Goal: Task Accomplishment & Management: Use online tool/utility

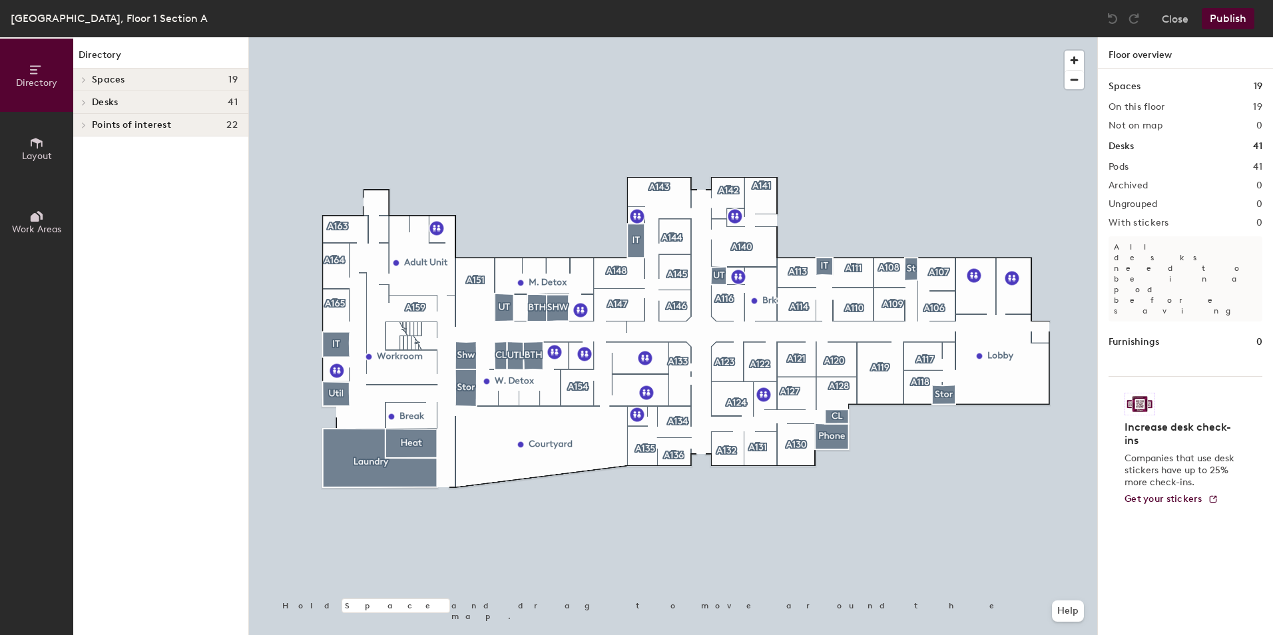
click at [43, 152] on span "Layout" at bounding box center [37, 155] width 30 height 11
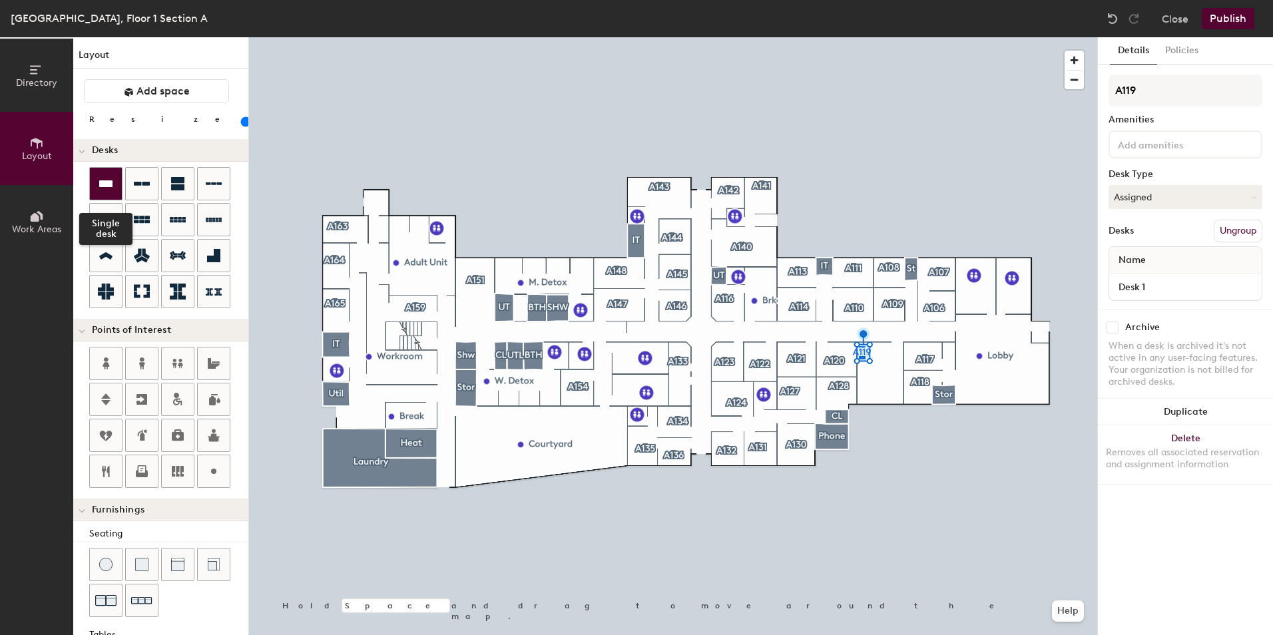
click at [111, 192] on div at bounding box center [106, 184] width 32 height 32
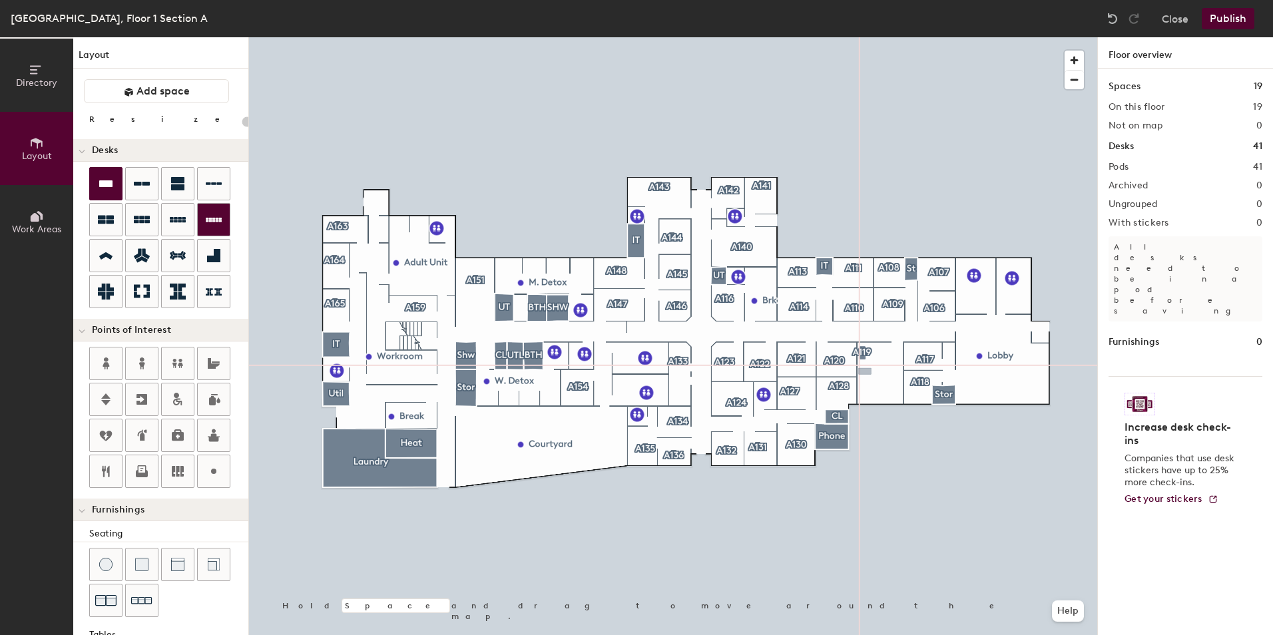
type input "100"
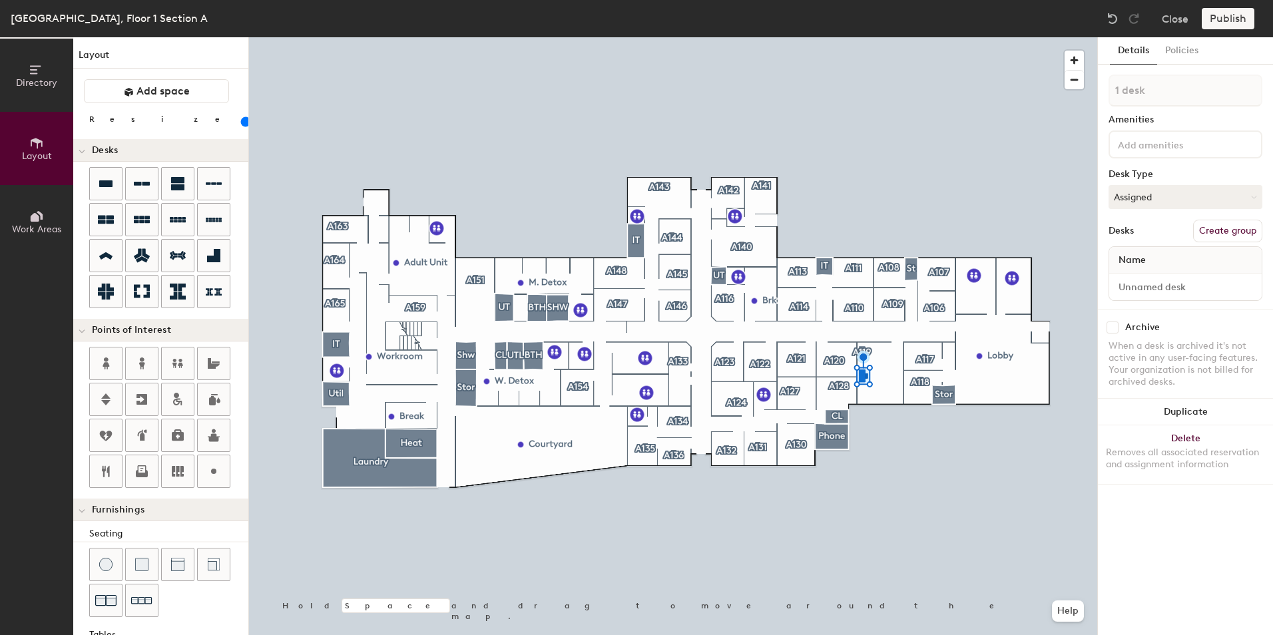
drag, startPoint x: 1248, startPoint y: 229, endPoint x: 1194, endPoint y: 170, distance: 79.6
click at [1248, 229] on button "Create group" at bounding box center [1227, 231] width 69 height 23
click at [1079, 97] on div "Directory Layout Work Areas Layout Add space Resize Desks Points of Interest Fu…" at bounding box center [636, 336] width 1273 height 598
type input "A119"
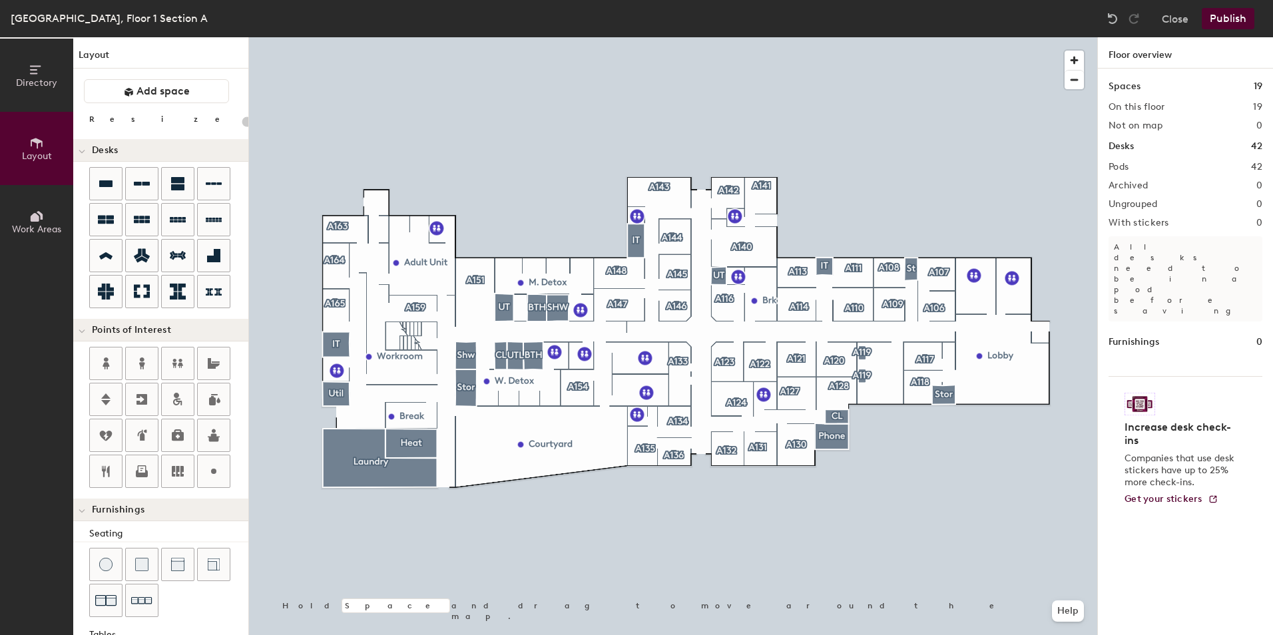
drag, startPoint x: 106, startPoint y: 178, endPoint x: 196, endPoint y: 199, distance: 93.0
click at [107, 176] on icon at bounding box center [106, 184] width 16 height 16
type input "100"
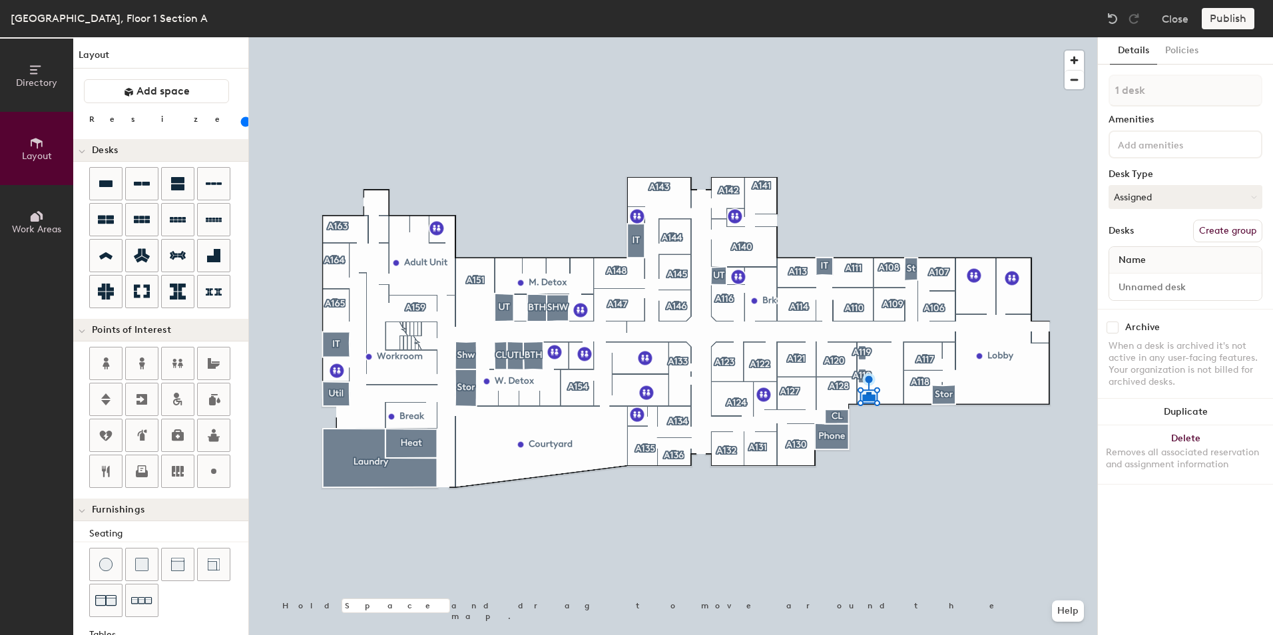
click at [1240, 224] on button "Create group" at bounding box center [1227, 231] width 69 height 23
type input "P"
type input "A119"
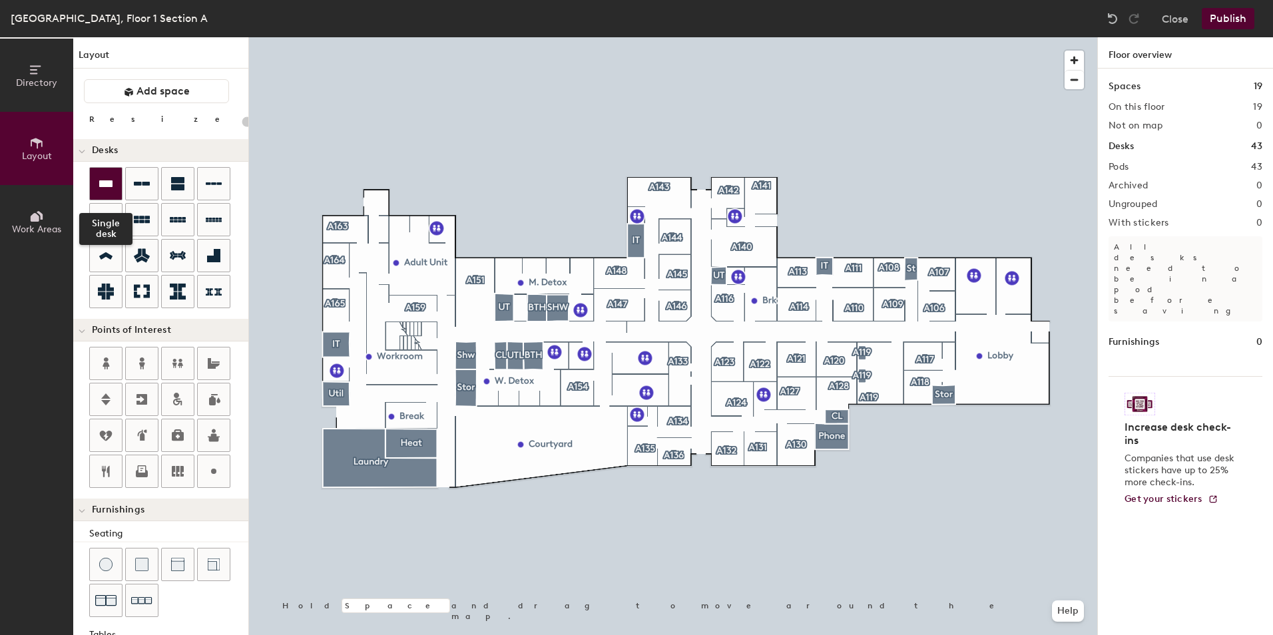
click at [111, 191] on icon at bounding box center [106, 184] width 16 height 16
type input "100"
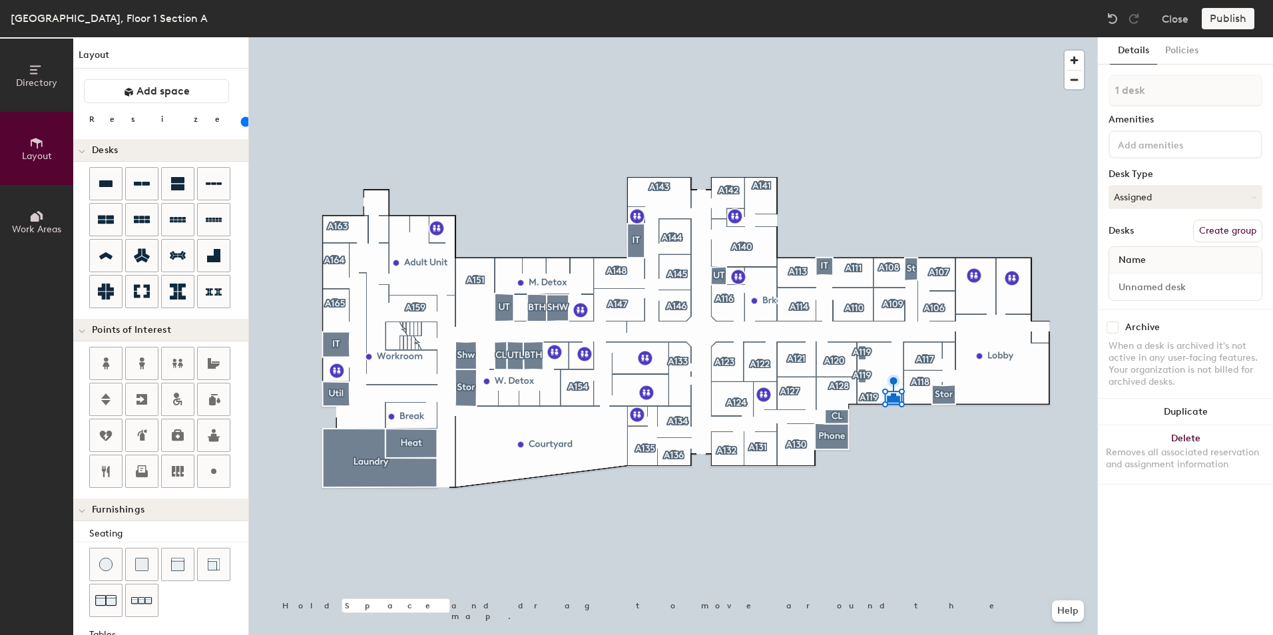
click at [1237, 236] on button "Create group" at bounding box center [1227, 231] width 69 height 23
type input "P"
type input "A119"
click at [107, 181] on icon at bounding box center [105, 183] width 13 height 7
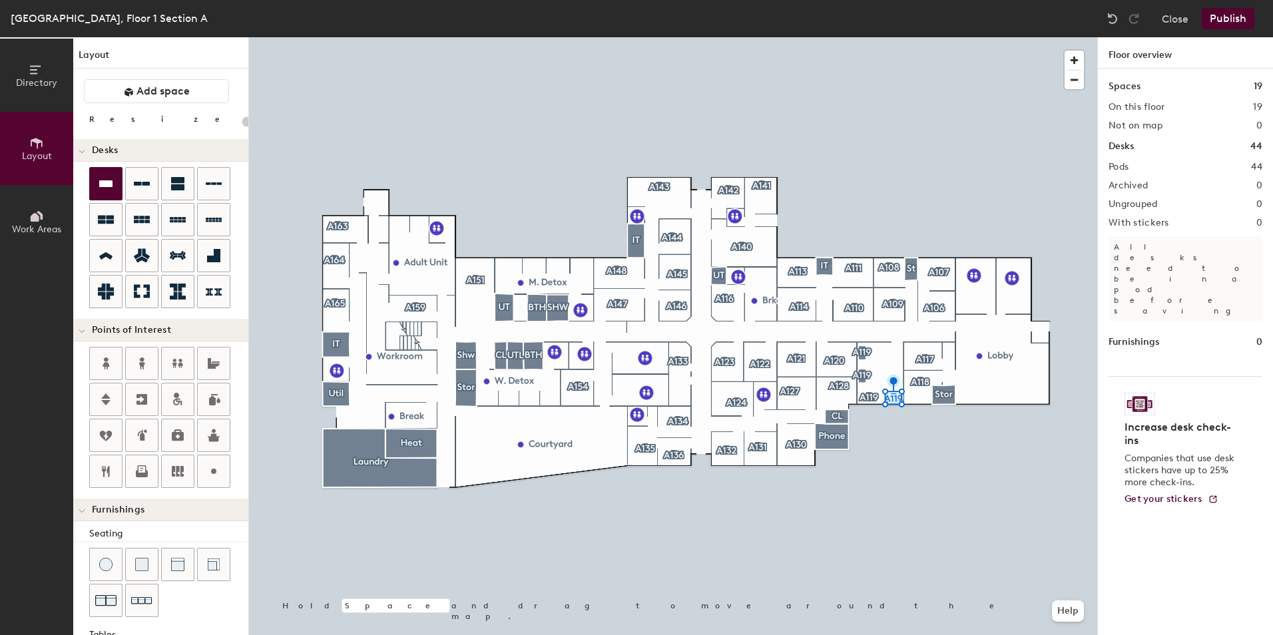
type input "100"
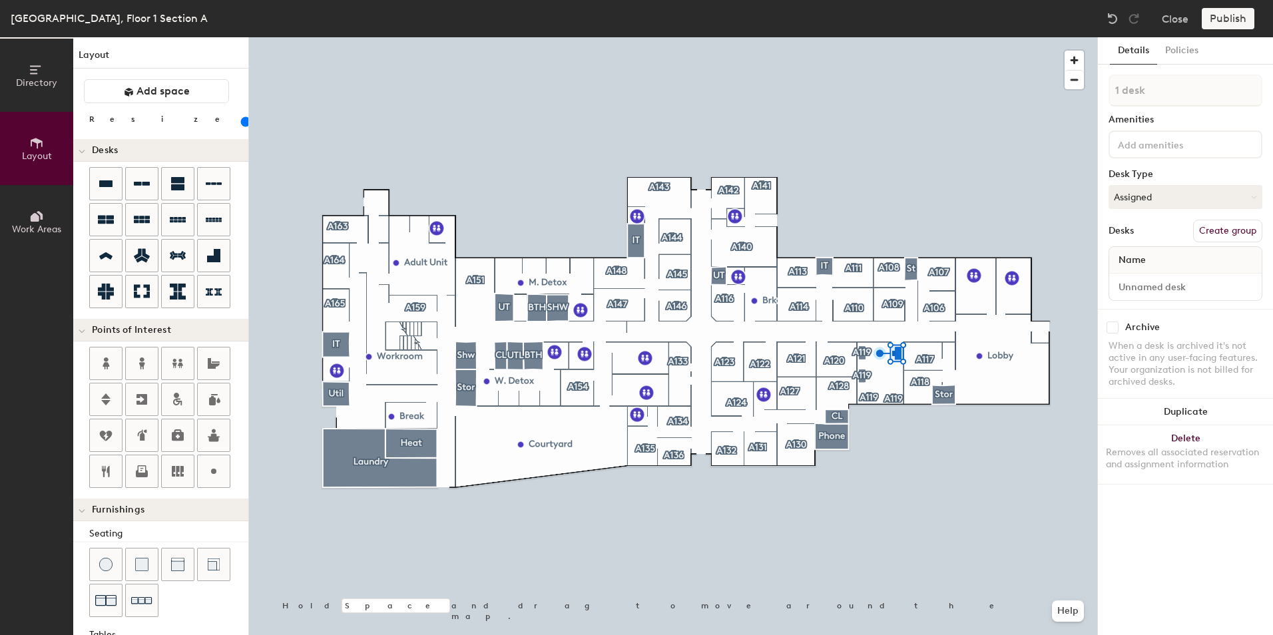
drag, startPoint x: 1221, startPoint y: 238, endPoint x: 1221, endPoint y: 165, distance: 73.2
click at [1221, 237] on button "Create group" at bounding box center [1227, 231] width 69 height 23
type input "P"
type input "A119"
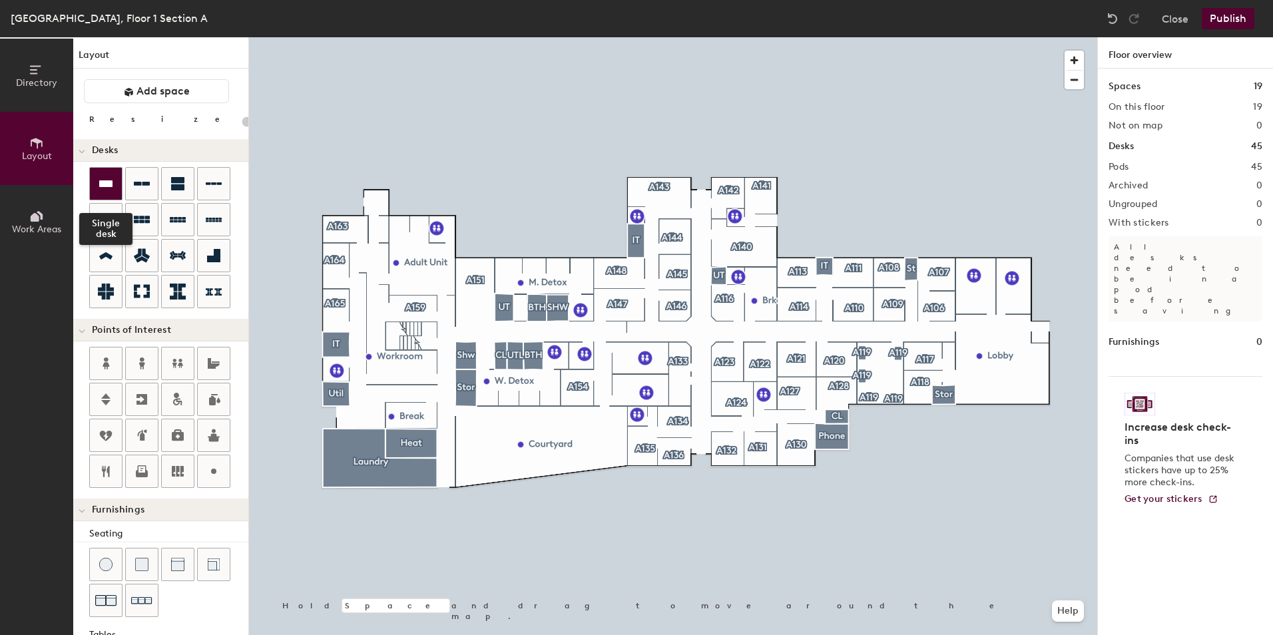
click at [105, 186] on icon at bounding box center [105, 183] width 13 height 7
type input "100"
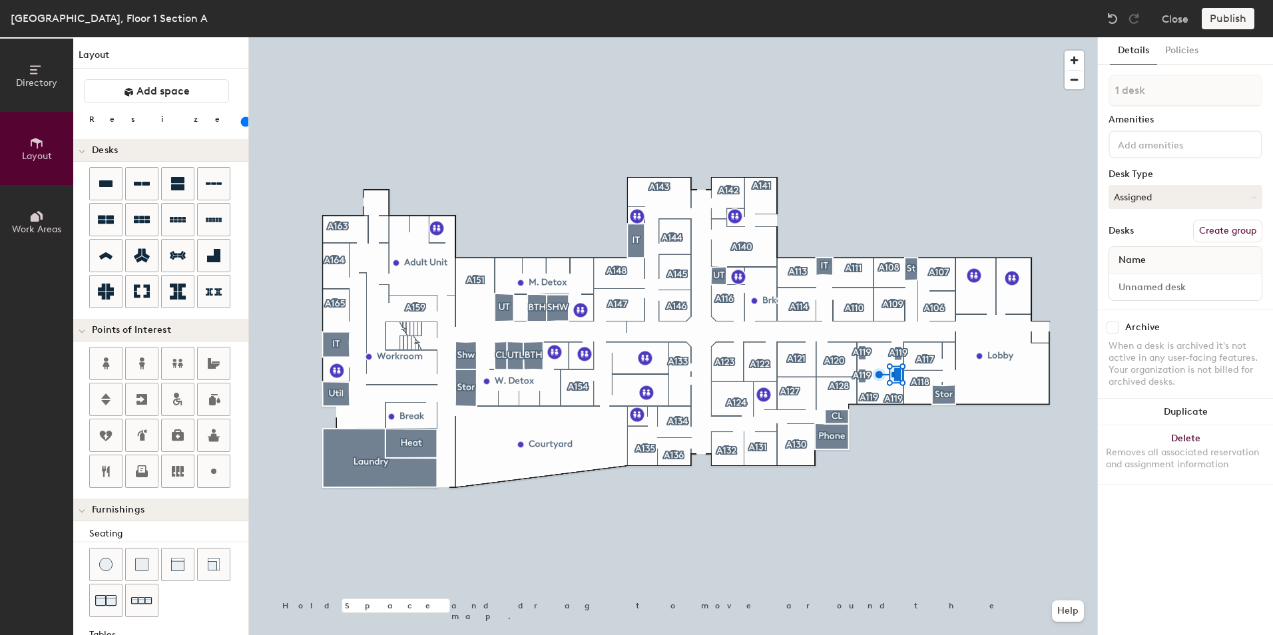
click at [1241, 232] on button "Create group" at bounding box center [1227, 231] width 69 height 23
type input "P"
type input "A119"
click at [101, 182] on icon at bounding box center [105, 183] width 13 height 7
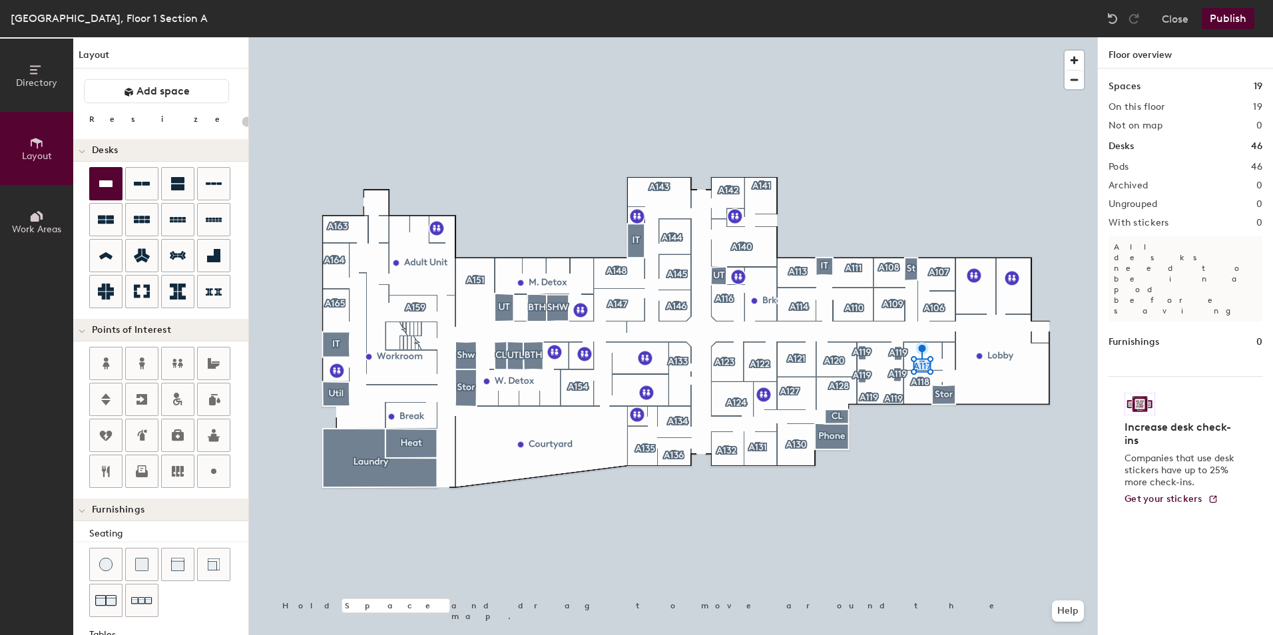
type input "100"
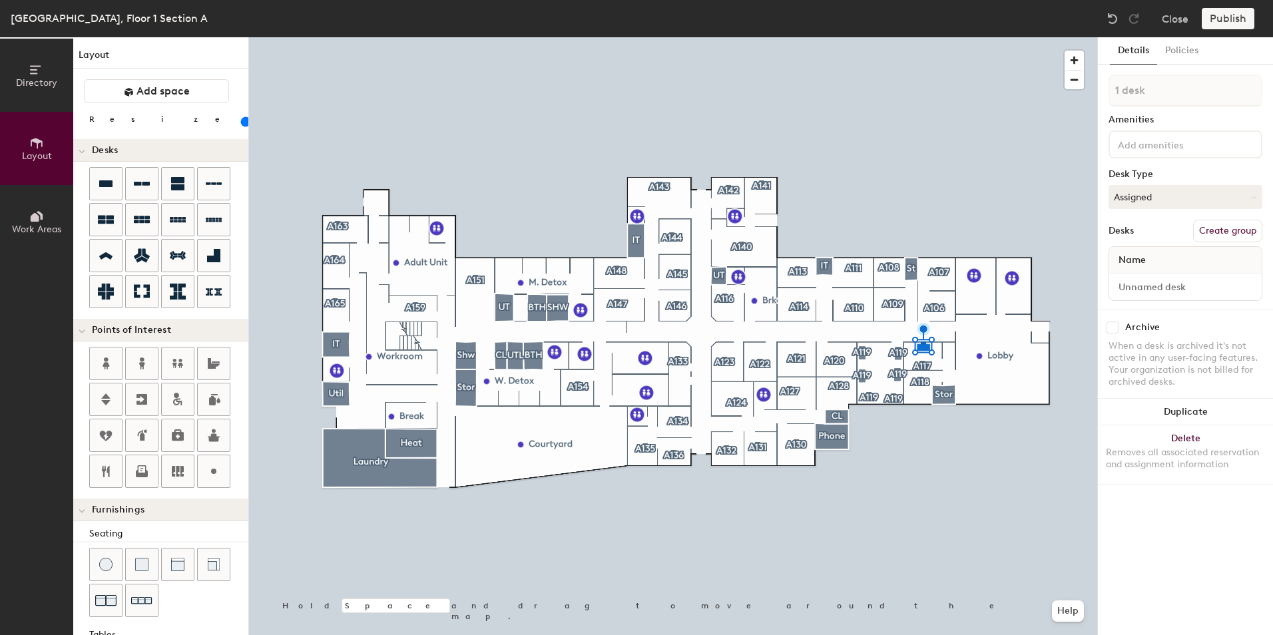
click at [1228, 224] on button "Create group" at bounding box center [1227, 231] width 69 height 23
type input "P"
type input "A117"
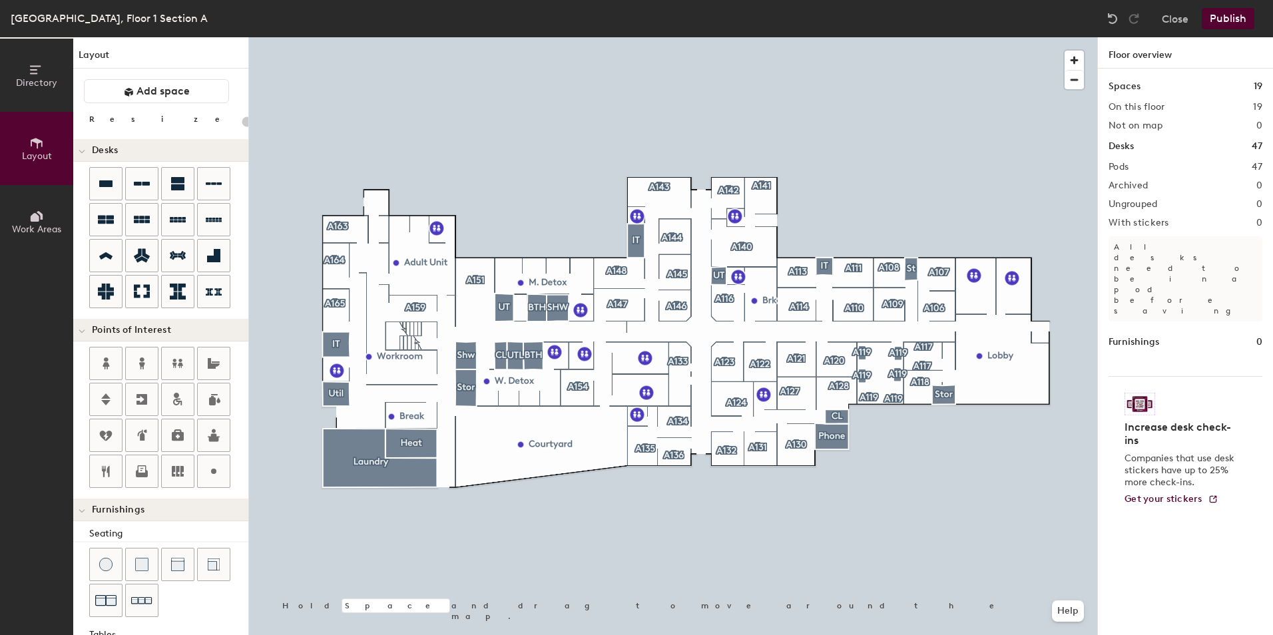
click at [1242, 19] on button "Publish" at bounding box center [1228, 18] width 53 height 21
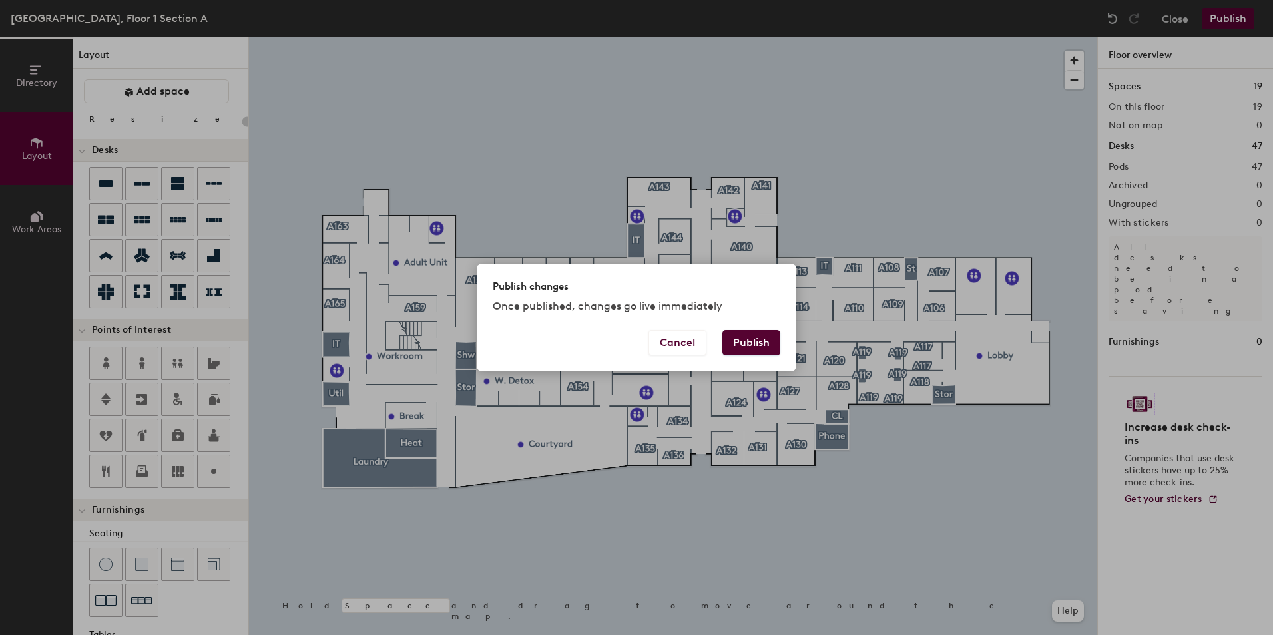
click at [739, 338] on button "Publish" at bounding box center [751, 342] width 58 height 25
type input "20"
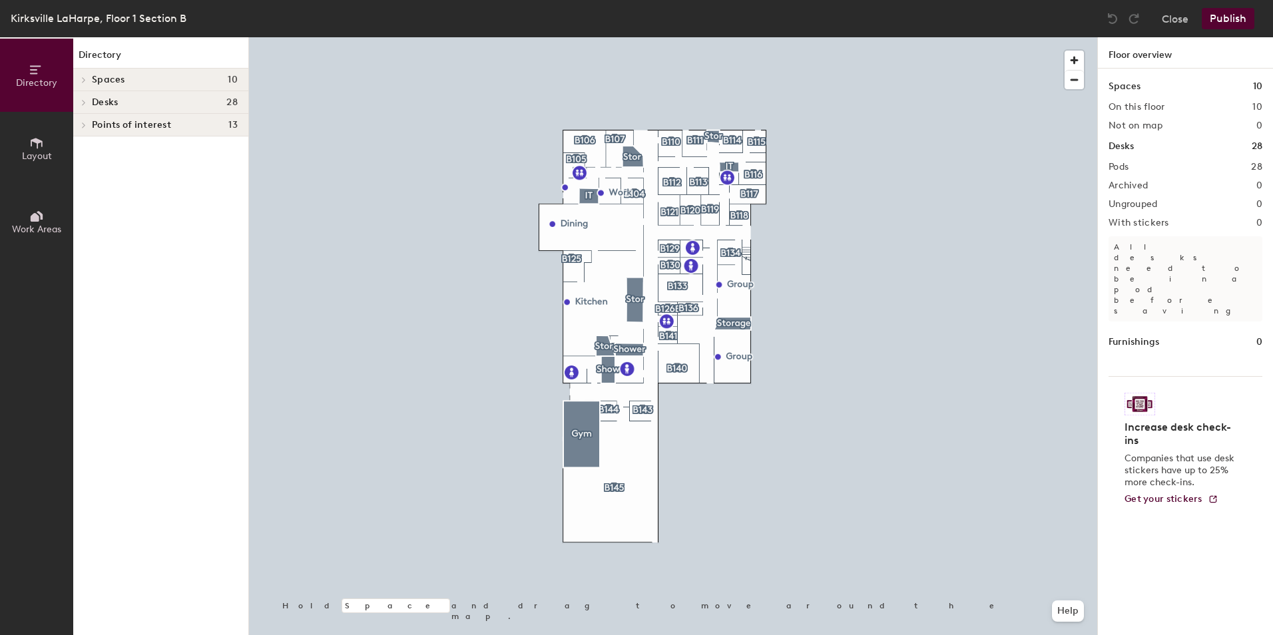
click at [27, 163] on button "Layout" at bounding box center [36, 148] width 73 height 73
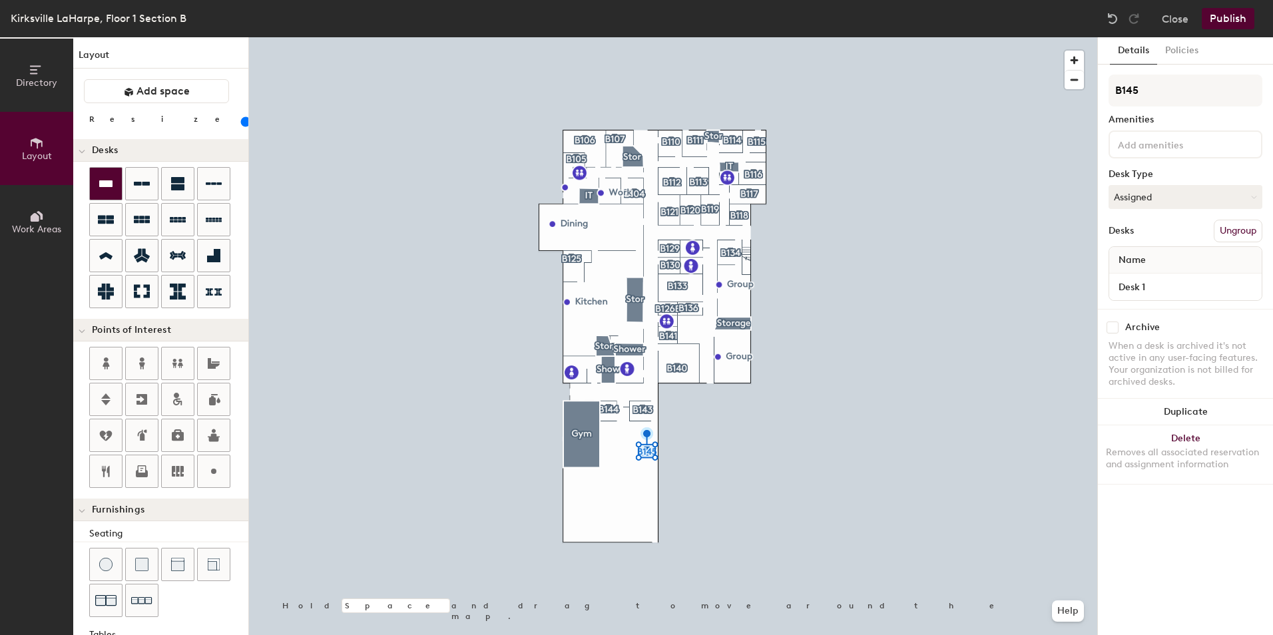
click at [111, 181] on icon at bounding box center [105, 183] width 13 height 7
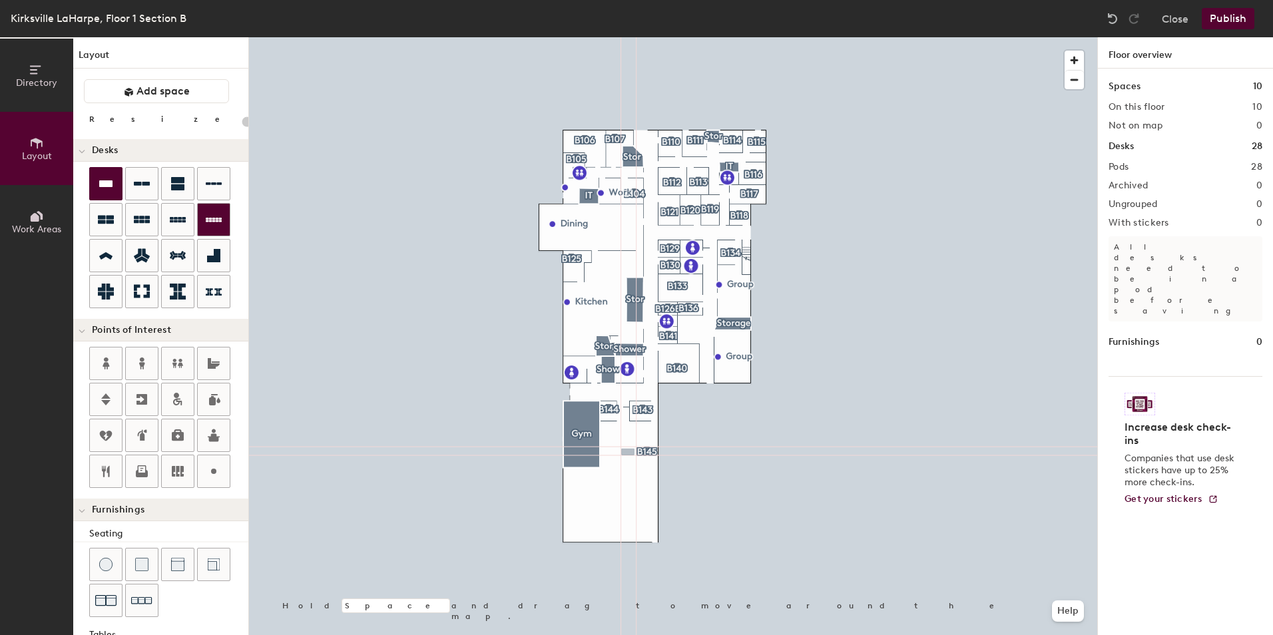
type input "100"
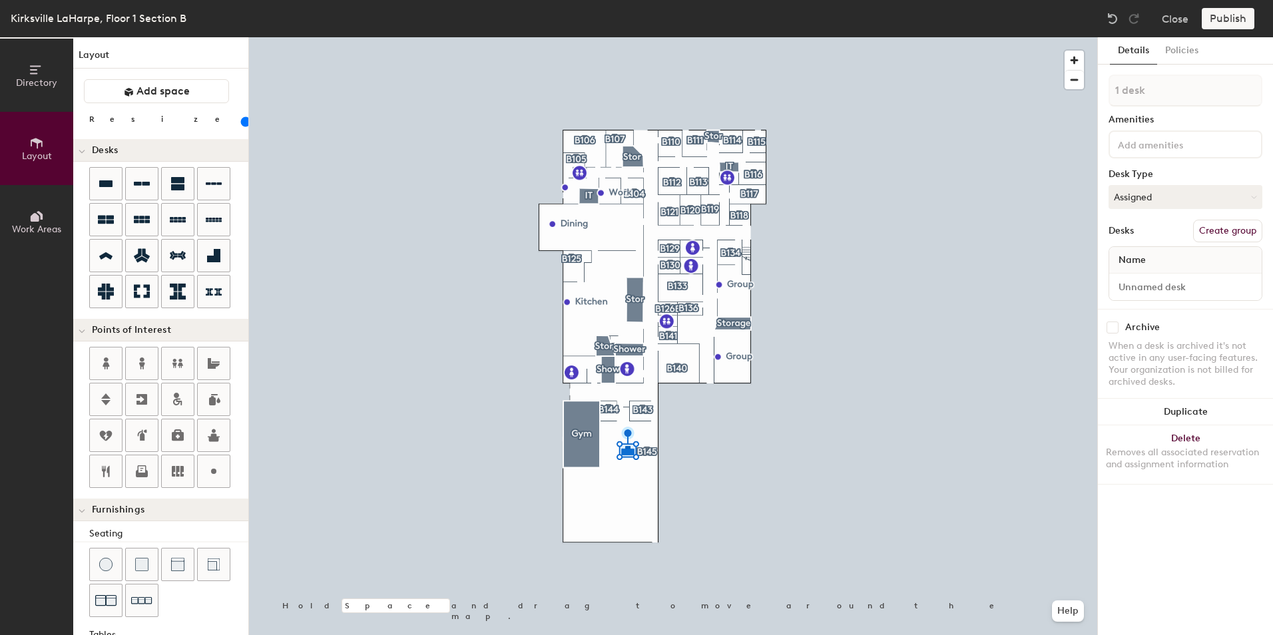
click at [1229, 225] on button "Create group" at bounding box center [1227, 231] width 69 height 23
type input "P"
type input "B145"
click at [116, 187] on div at bounding box center [106, 184] width 32 height 32
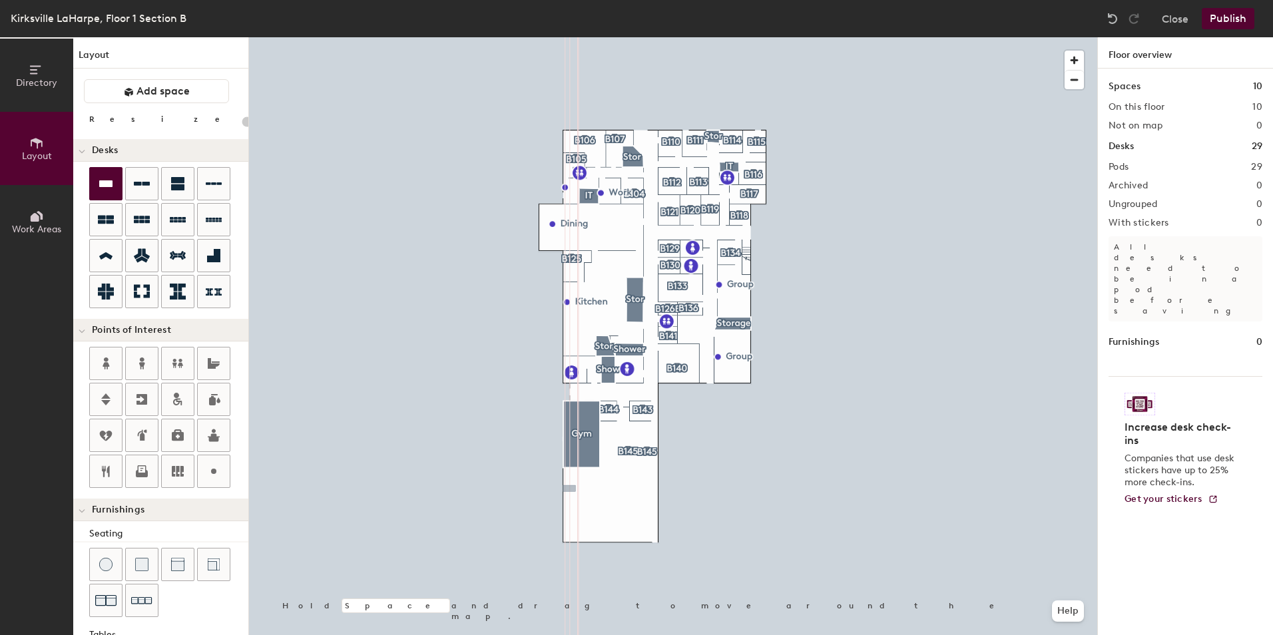
type input "100"
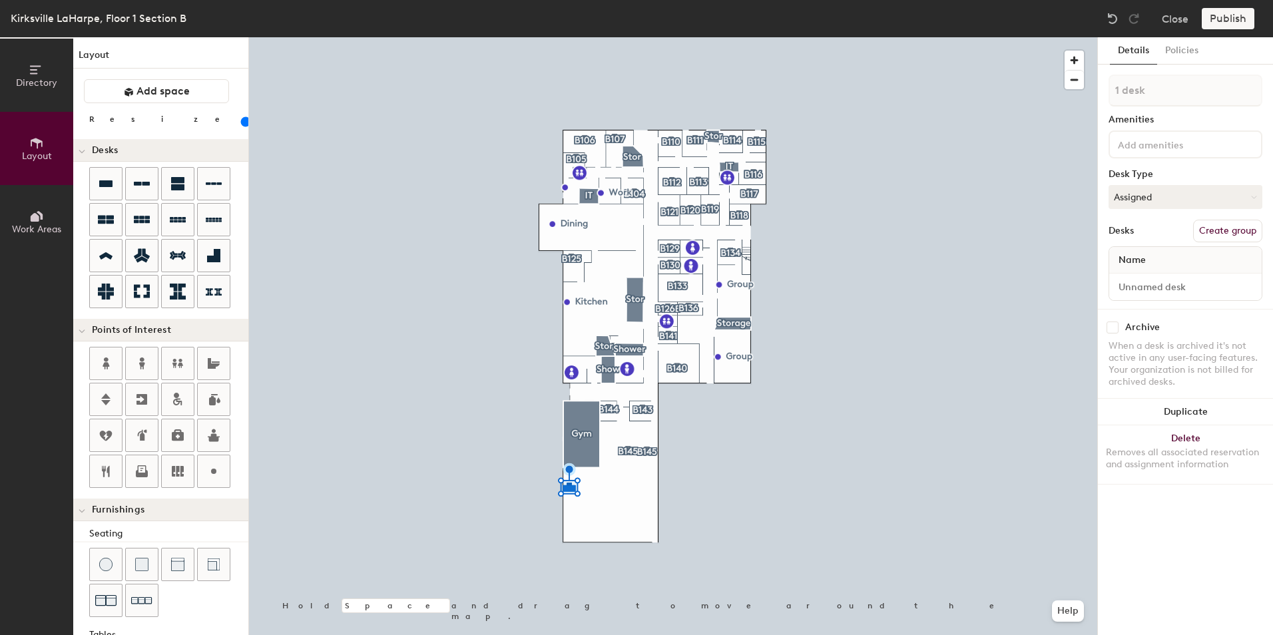
click at [1238, 230] on button "Create group" at bounding box center [1227, 231] width 69 height 23
type input "P"
type input "B146"
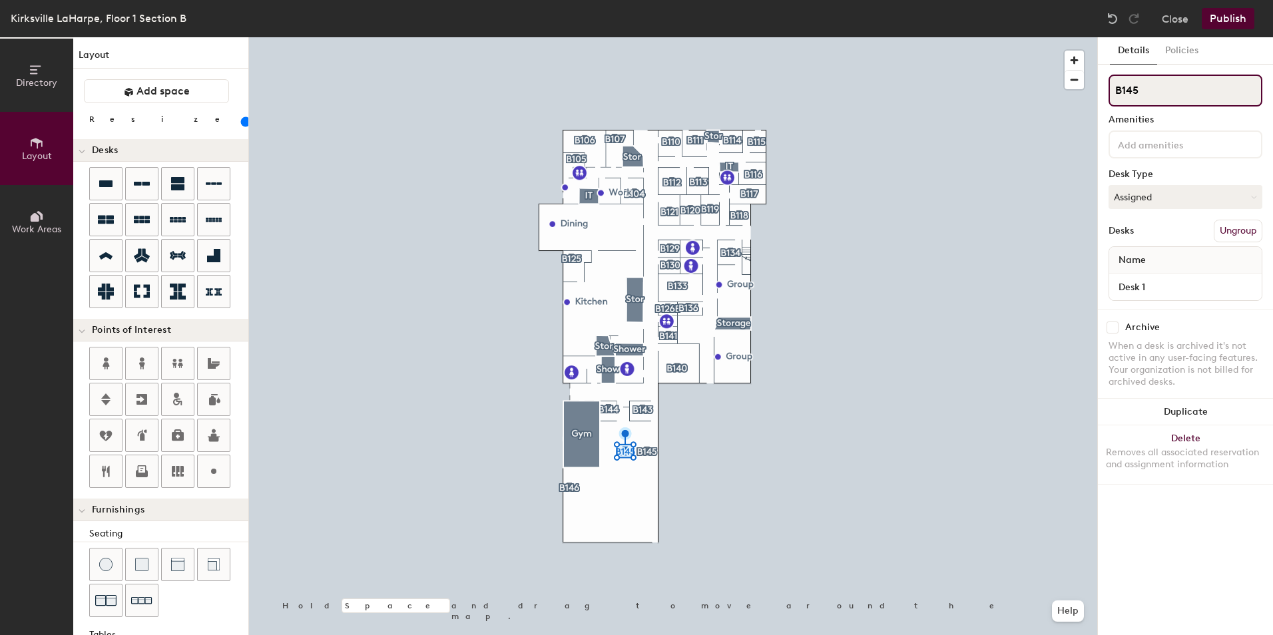
click at [1198, 86] on input "B145" at bounding box center [1185, 91] width 154 height 32
type input "B146"
click at [1180, 94] on input "B145" at bounding box center [1185, 91] width 154 height 32
type input "B146"
click at [103, 184] on icon at bounding box center [105, 183] width 13 height 7
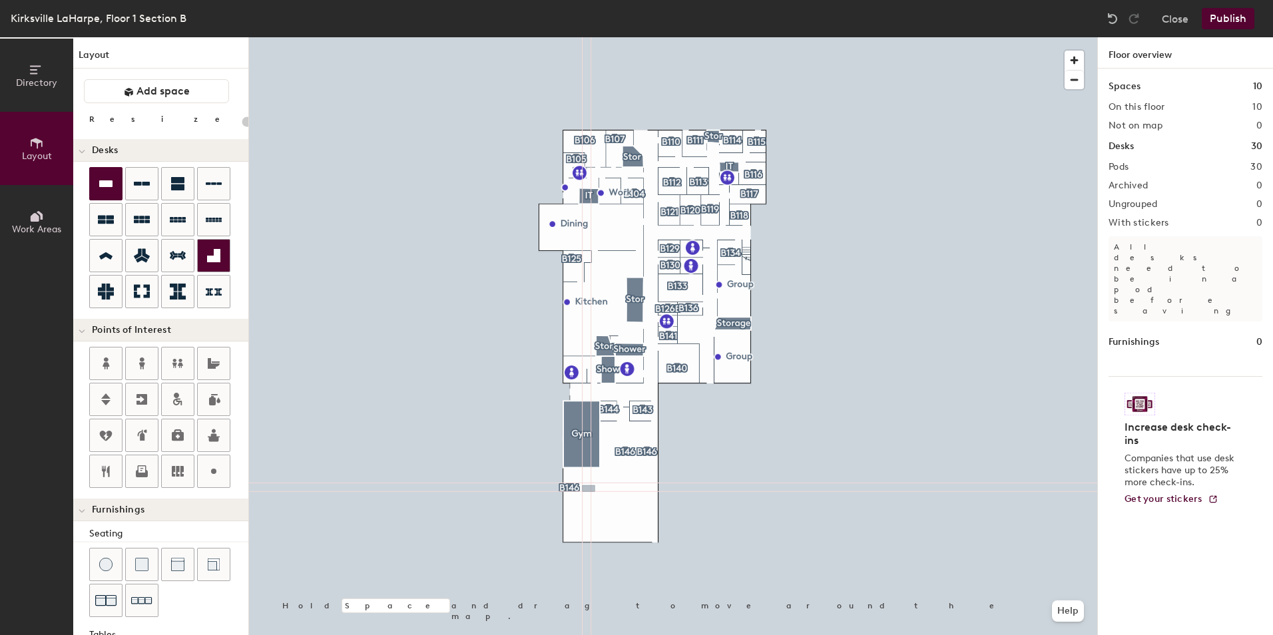
type input "100"
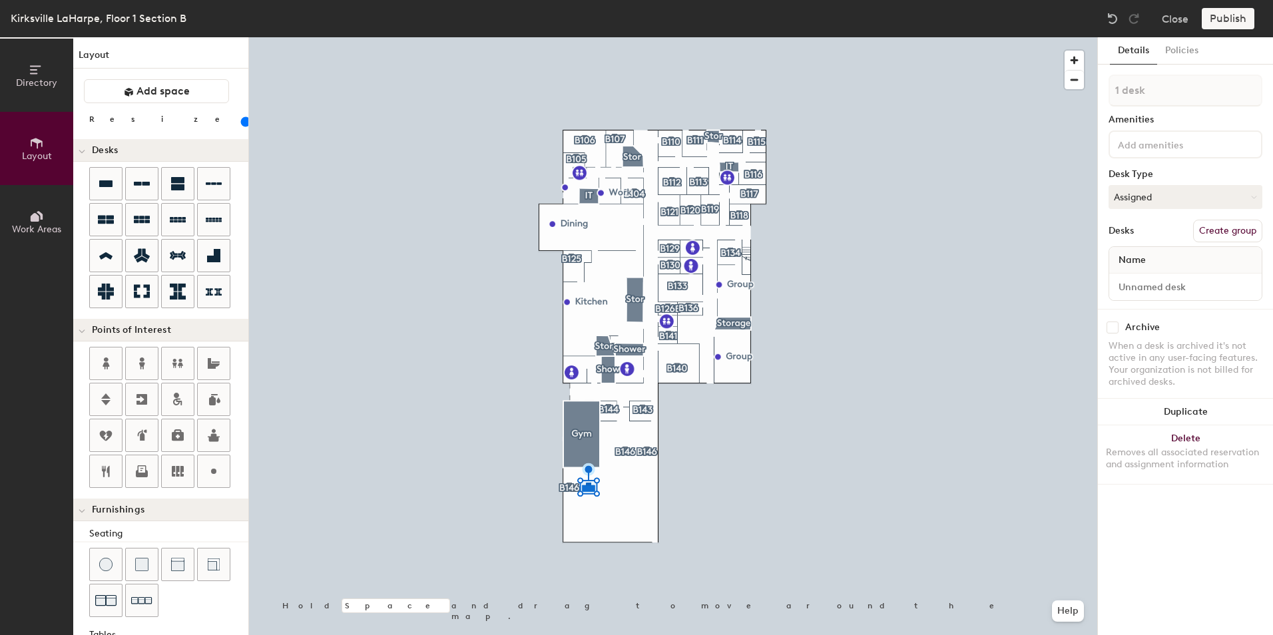
click at [1230, 230] on button "Create group" at bounding box center [1227, 231] width 69 height 23
type input "P"
type input "B146"
click at [99, 182] on icon at bounding box center [105, 183] width 13 height 7
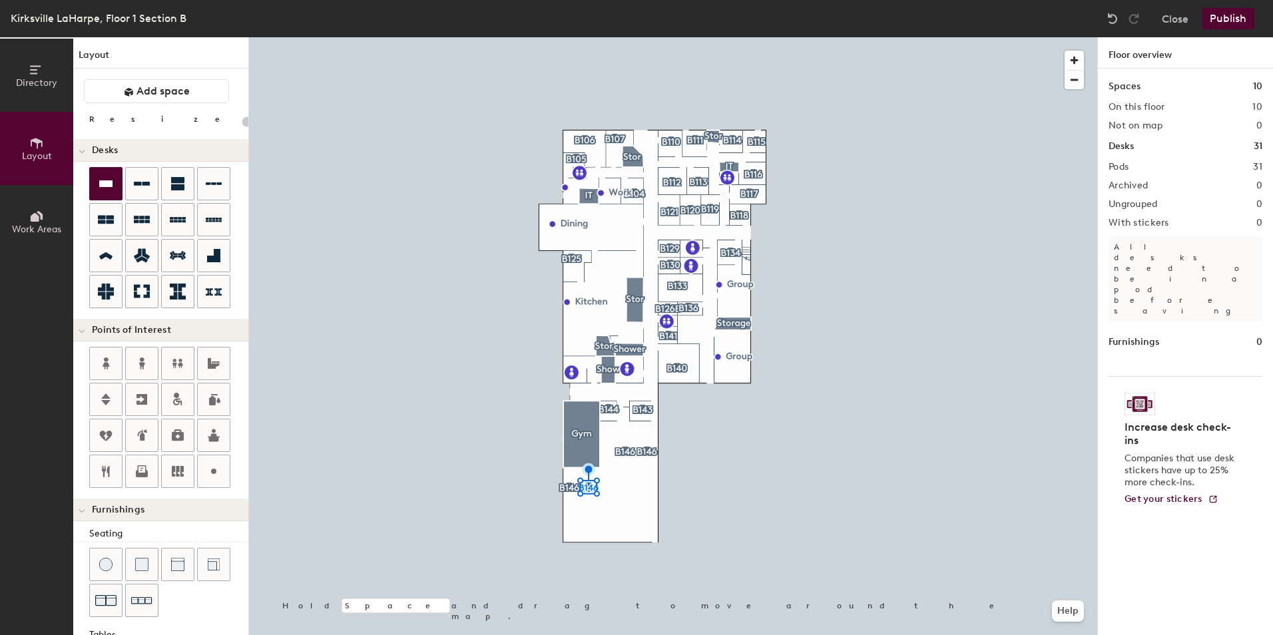
type input "100"
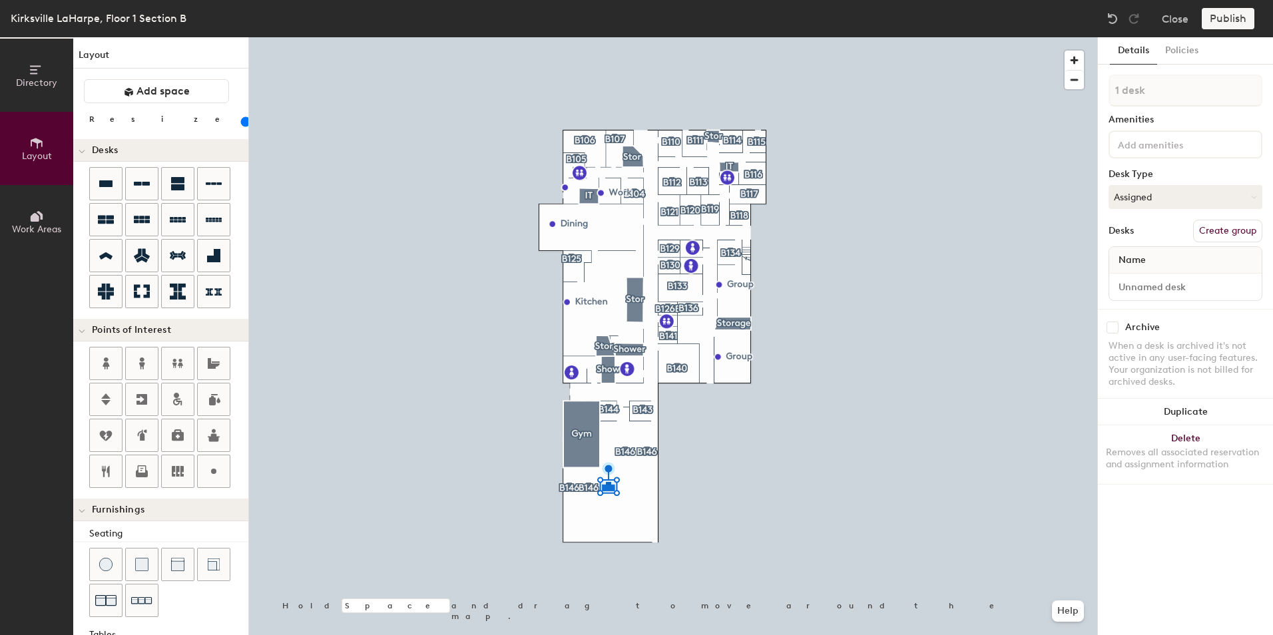
click at [1215, 236] on button "Create group" at bounding box center [1227, 231] width 69 height 23
type input "P"
type input "B146"
click at [966, 37] on div at bounding box center [673, 37] width 848 height 0
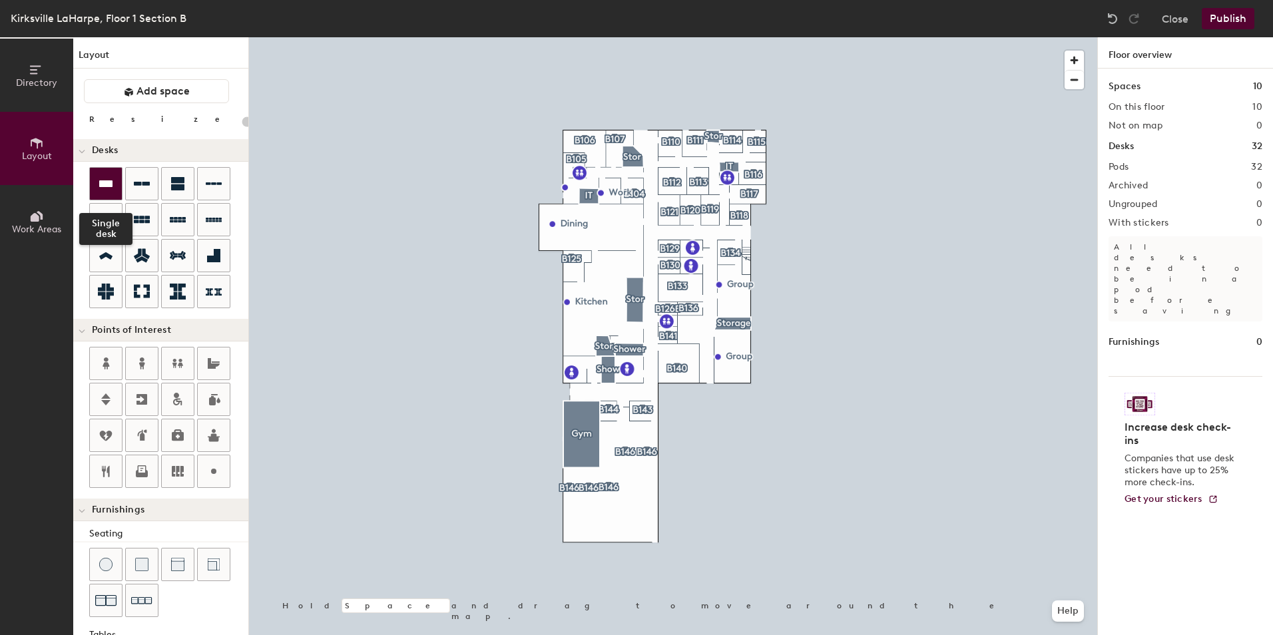
click at [99, 190] on icon at bounding box center [106, 184] width 16 height 16
type input "100"
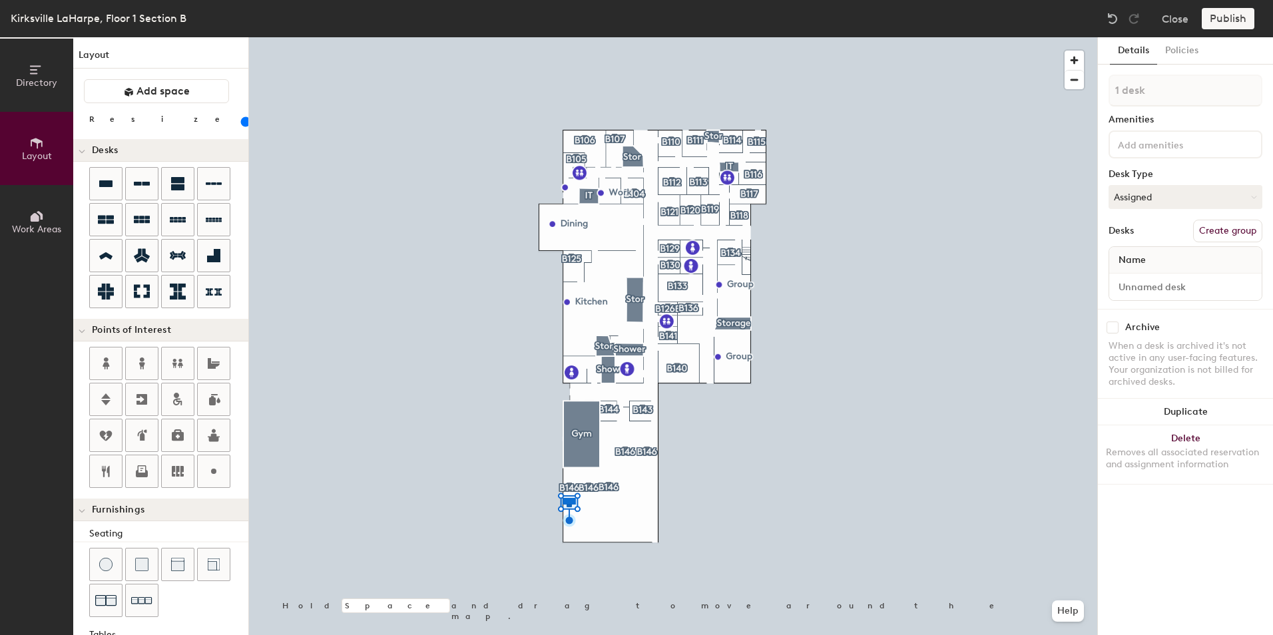
click at [1220, 240] on button "Create group" at bounding box center [1227, 231] width 69 height 23
type input "P"
type input "B146"
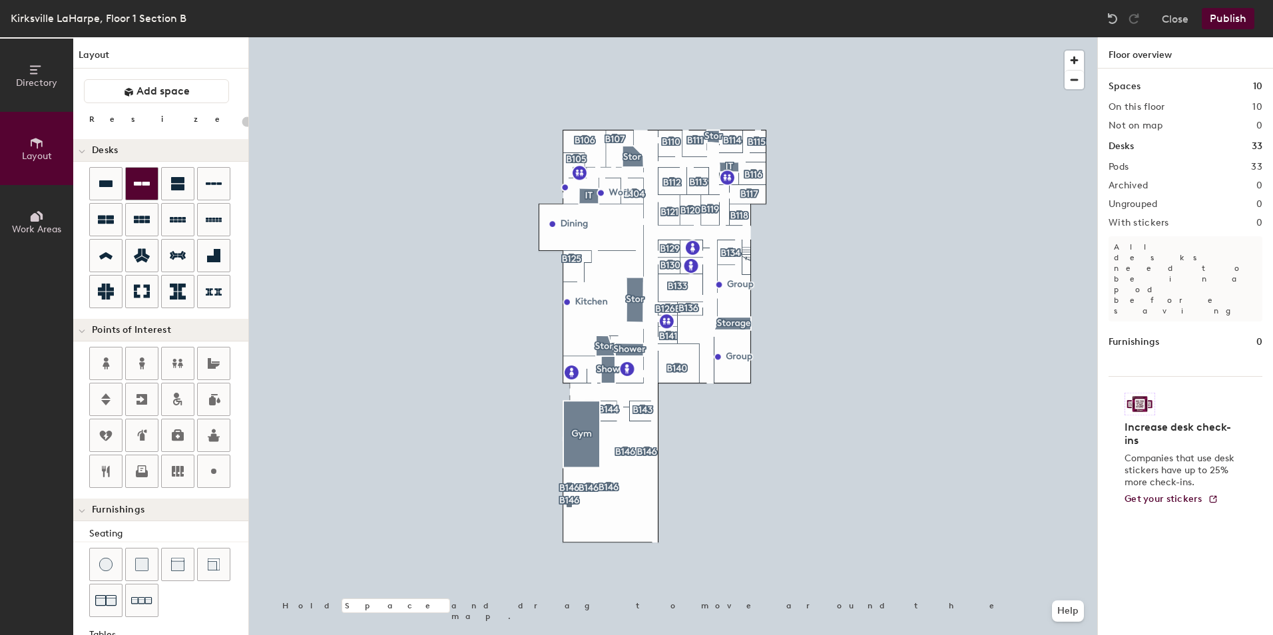
drag, startPoint x: 97, startPoint y: 184, endPoint x: 140, endPoint y: 198, distance: 46.3
click at [97, 184] on div at bounding box center [106, 184] width 32 height 32
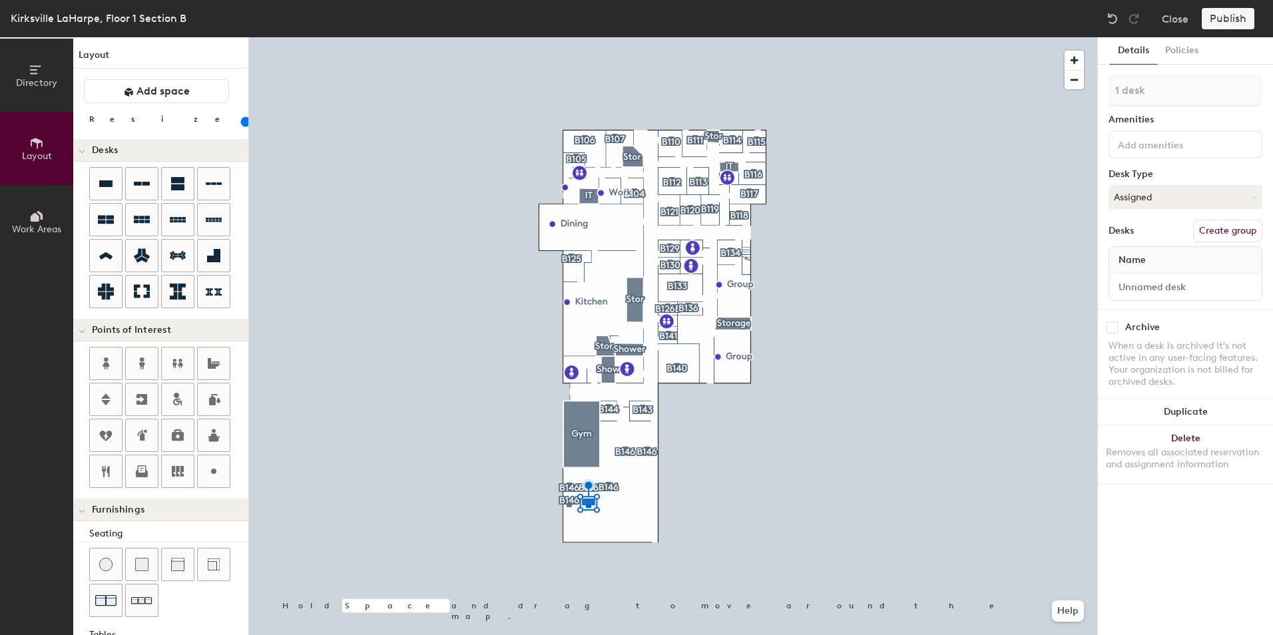
click at [790, 37] on div at bounding box center [673, 37] width 848 height 0
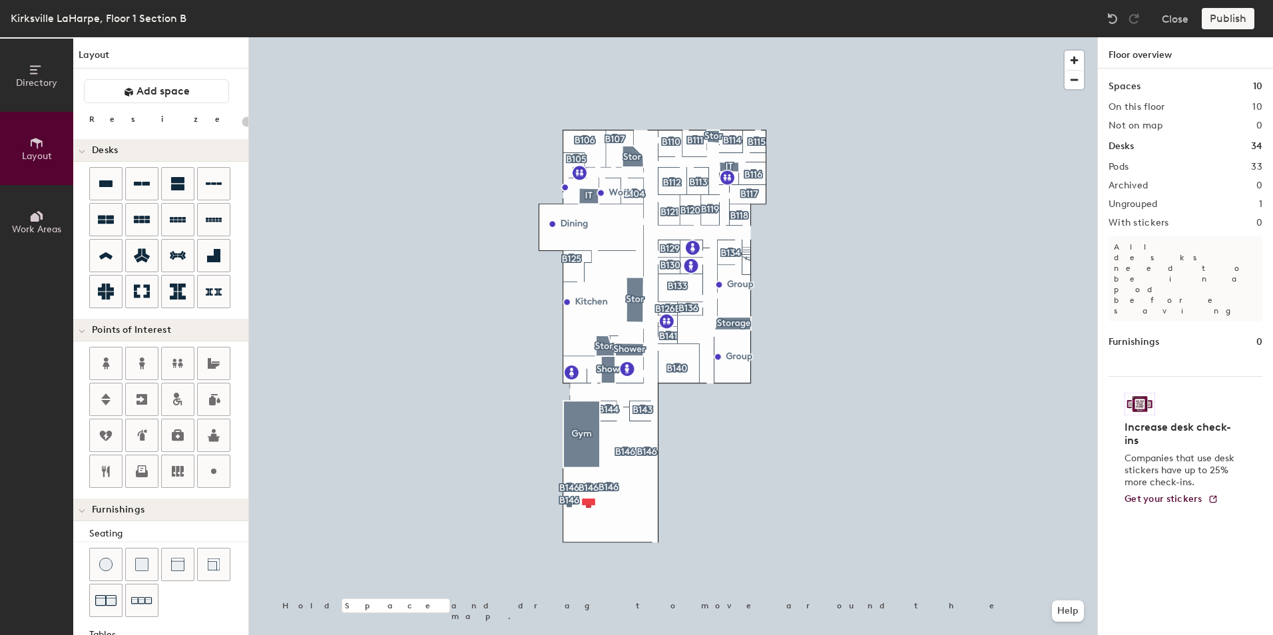
type input "100"
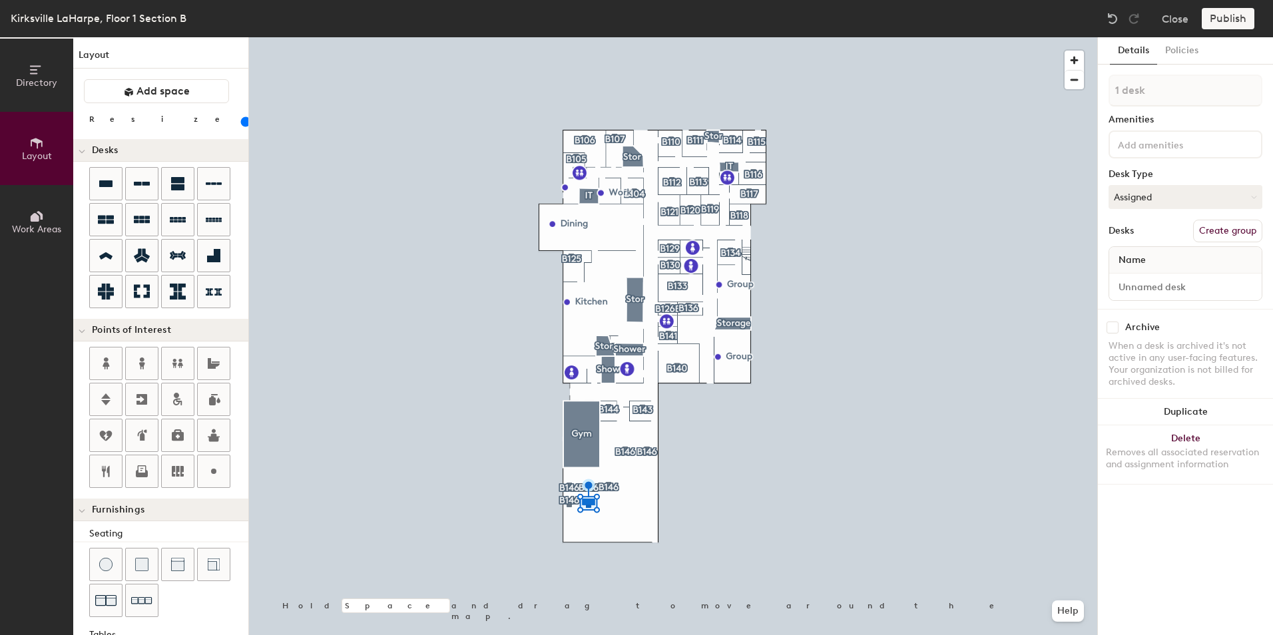
drag, startPoint x: 1200, startPoint y: 222, endPoint x: 1206, endPoint y: 214, distance: 9.6
click at [1201, 220] on button "Create group" at bounding box center [1227, 231] width 69 height 23
type input "P"
type input "B146"
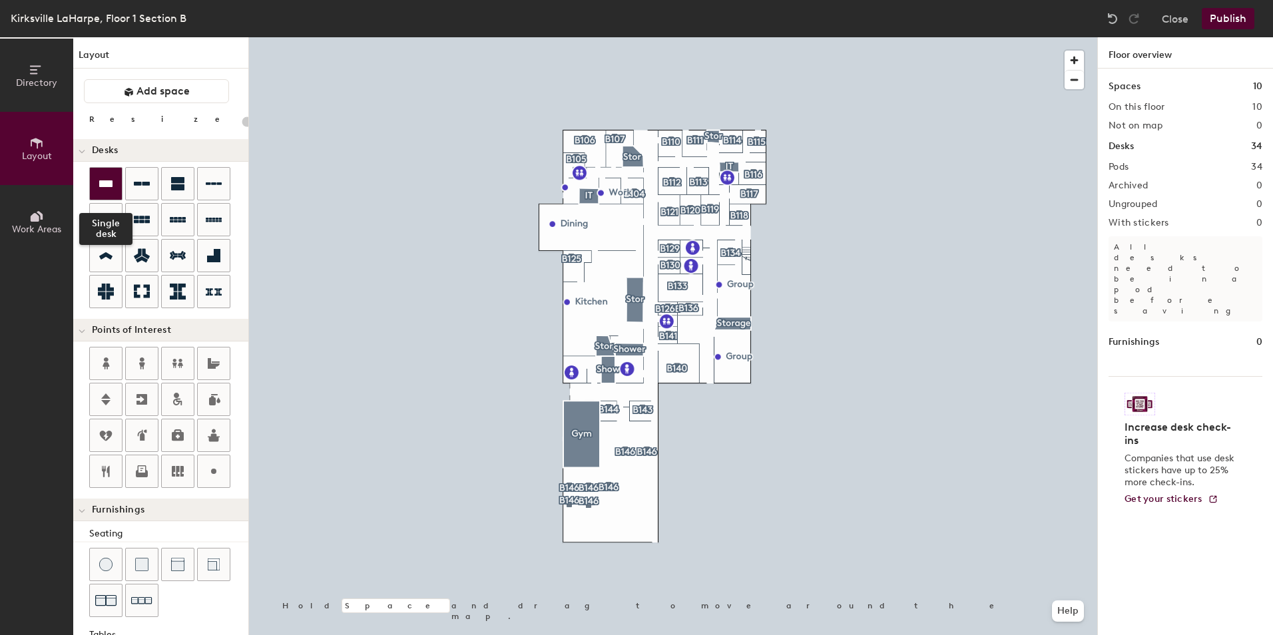
click at [108, 184] on icon at bounding box center [105, 183] width 13 height 7
type input "100"
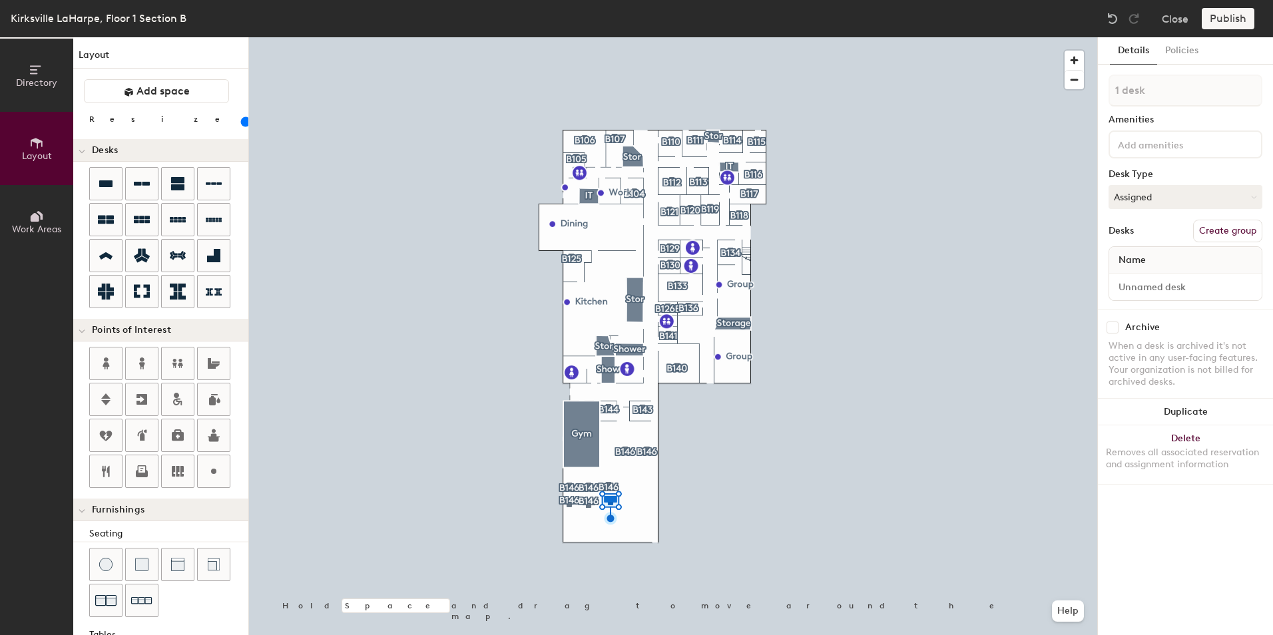
drag, startPoint x: 1206, startPoint y: 232, endPoint x: 1195, endPoint y: 109, distance: 124.3
click at [1207, 221] on button "Create group" at bounding box center [1227, 231] width 69 height 23
type input "P"
type input "B146"
click at [1029, 37] on div at bounding box center [673, 37] width 848 height 0
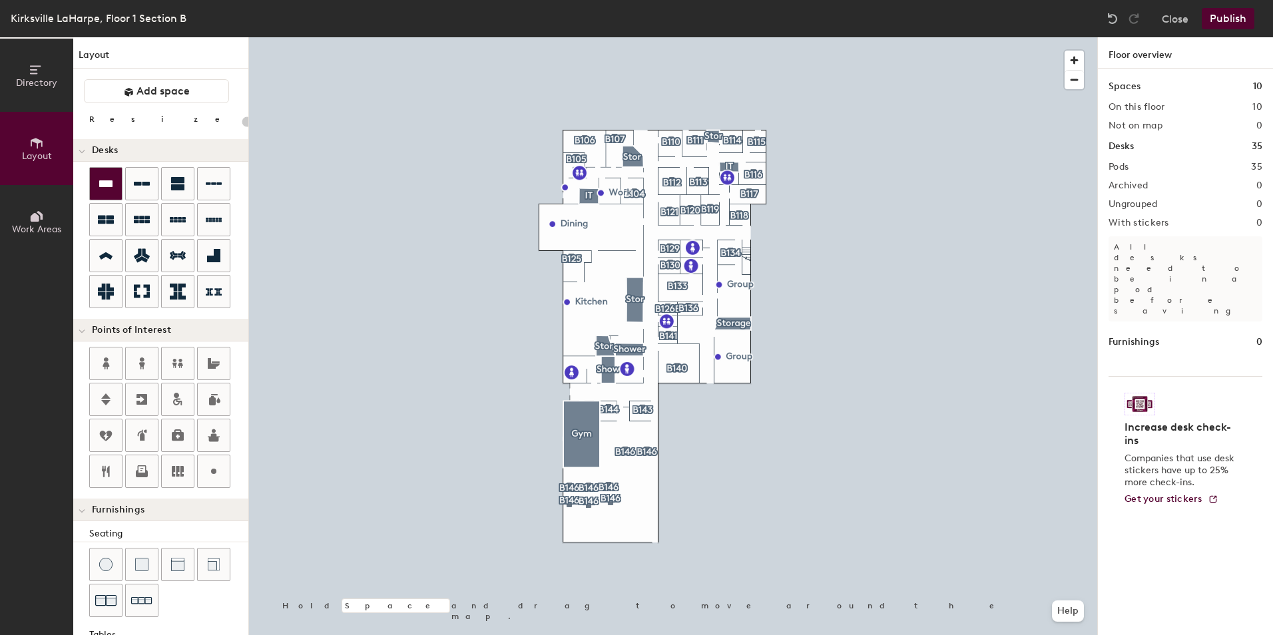
click at [99, 186] on icon at bounding box center [106, 184] width 16 height 16
type input "100"
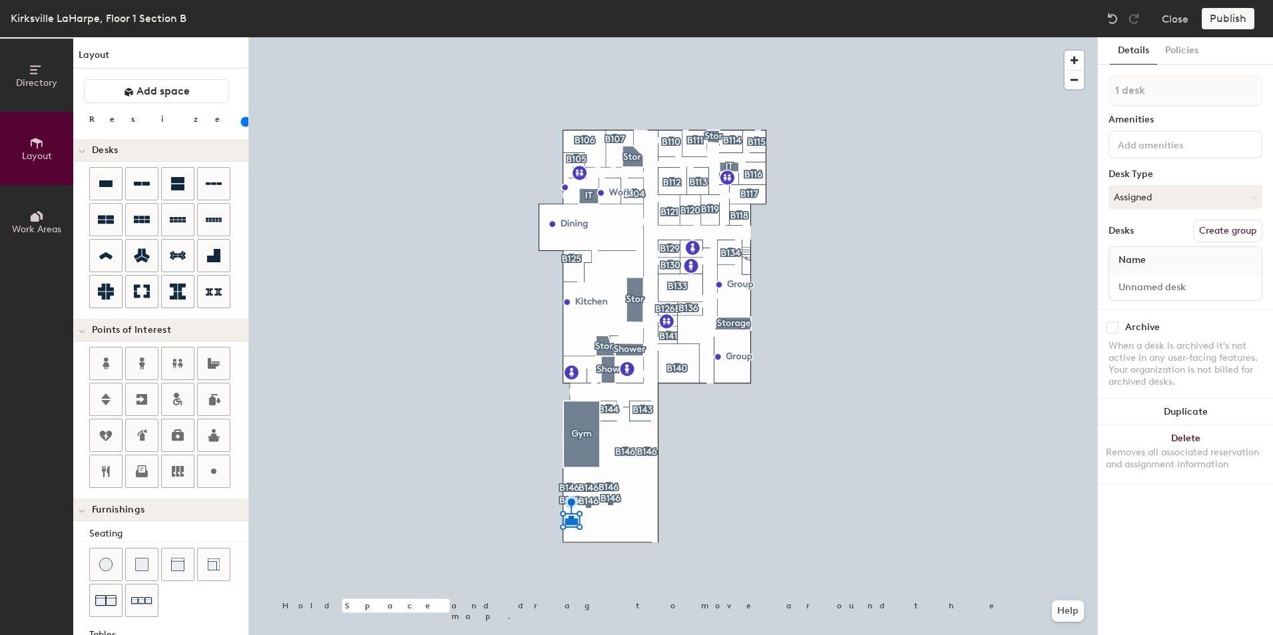
click at [1240, 233] on button "Create group" at bounding box center [1227, 231] width 69 height 23
type input "P"
type input "B146"
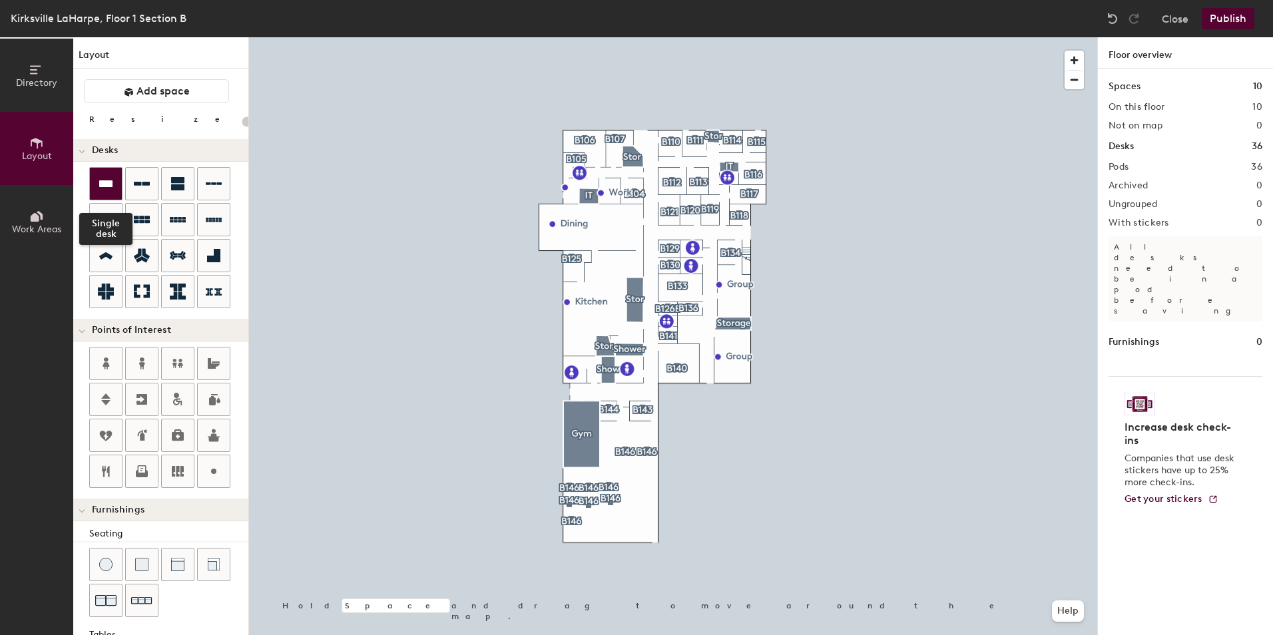
click at [115, 185] on div at bounding box center [106, 184] width 32 height 32
type input "100"
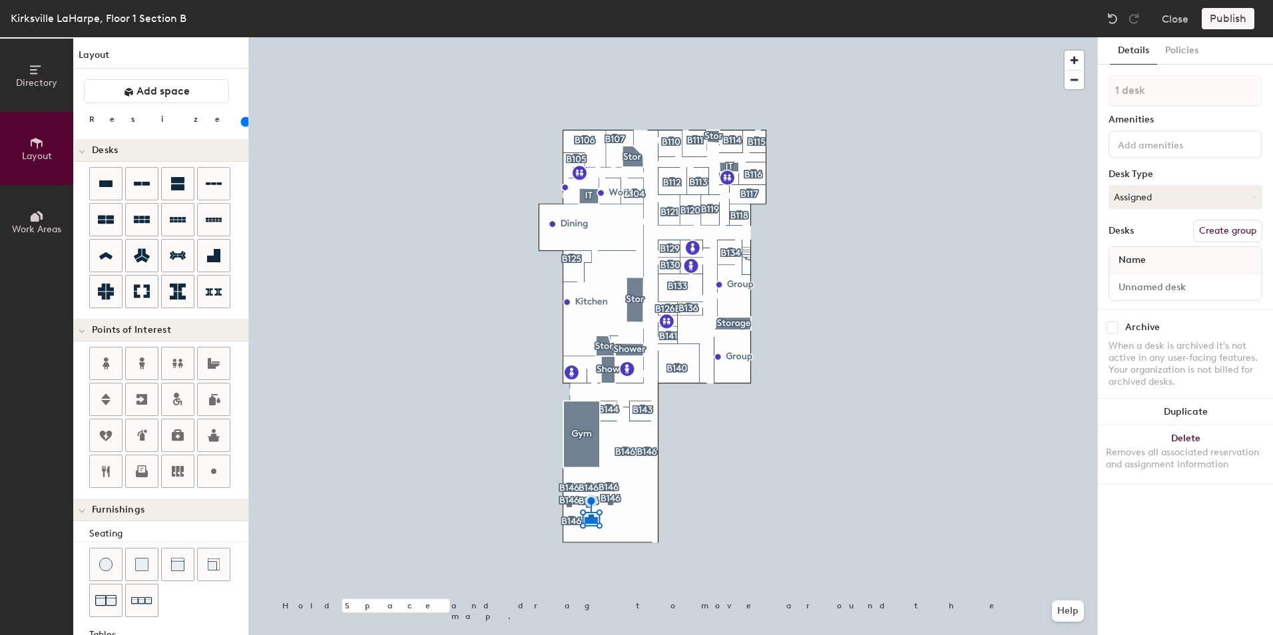
click at [1227, 232] on button "Create group" at bounding box center [1227, 231] width 69 height 23
type input "P"
type input "B146"
click at [109, 178] on icon at bounding box center [106, 184] width 16 height 16
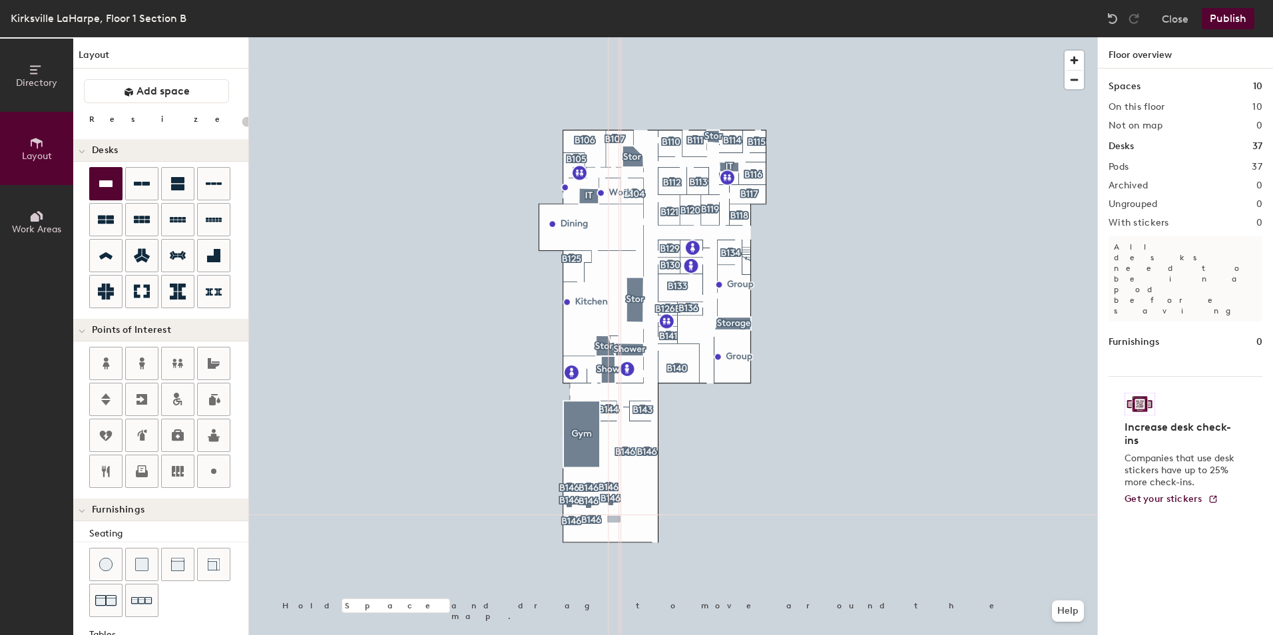
type input "100"
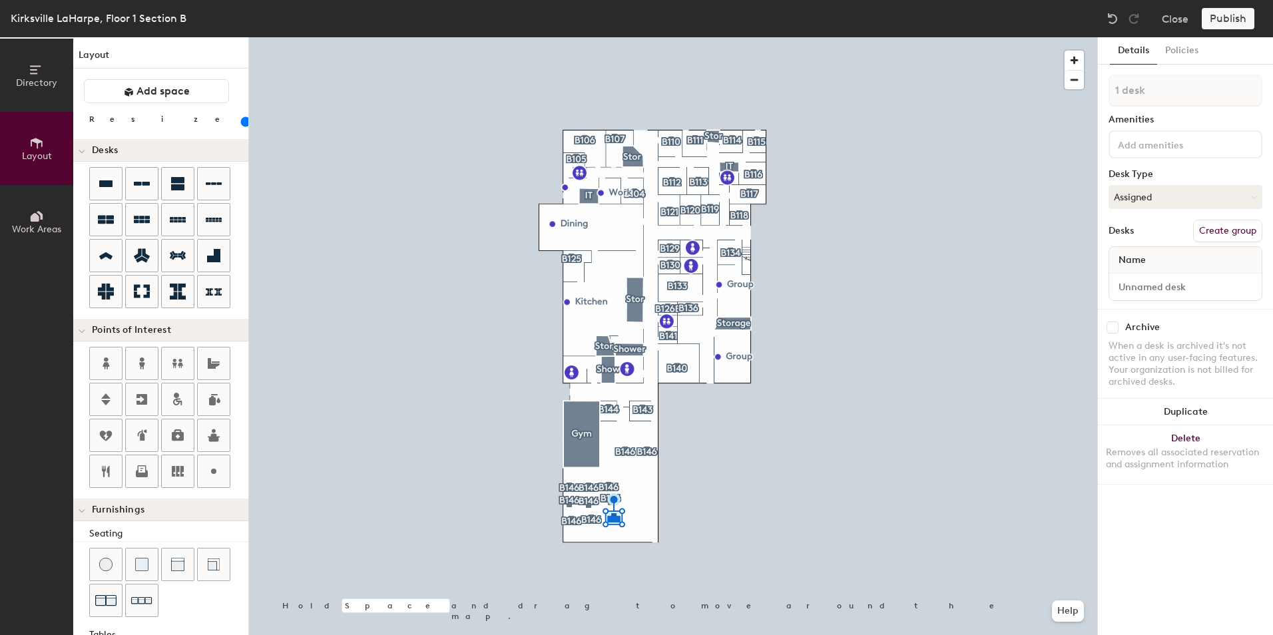
click at [1236, 230] on button "Create group" at bounding box center [1227, 231] width 69 height 23
type input "P"
type input "B146"
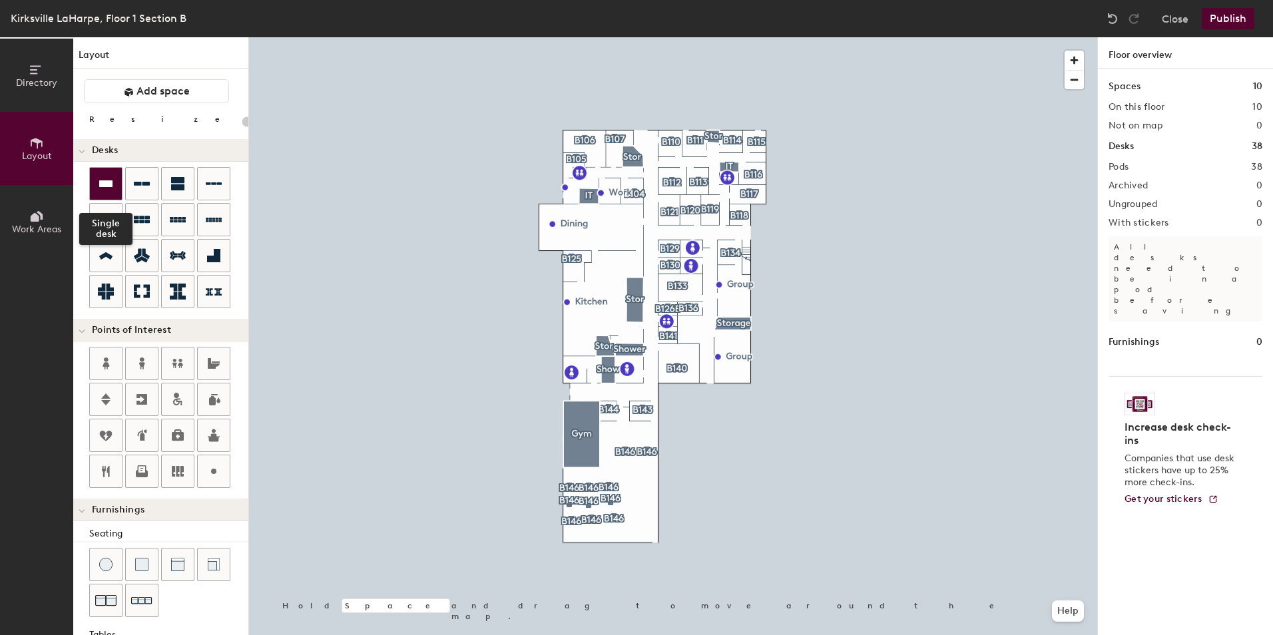
click at [113, 196] on div at bounding box center [106, 184] width 32 height 32
type input "100"
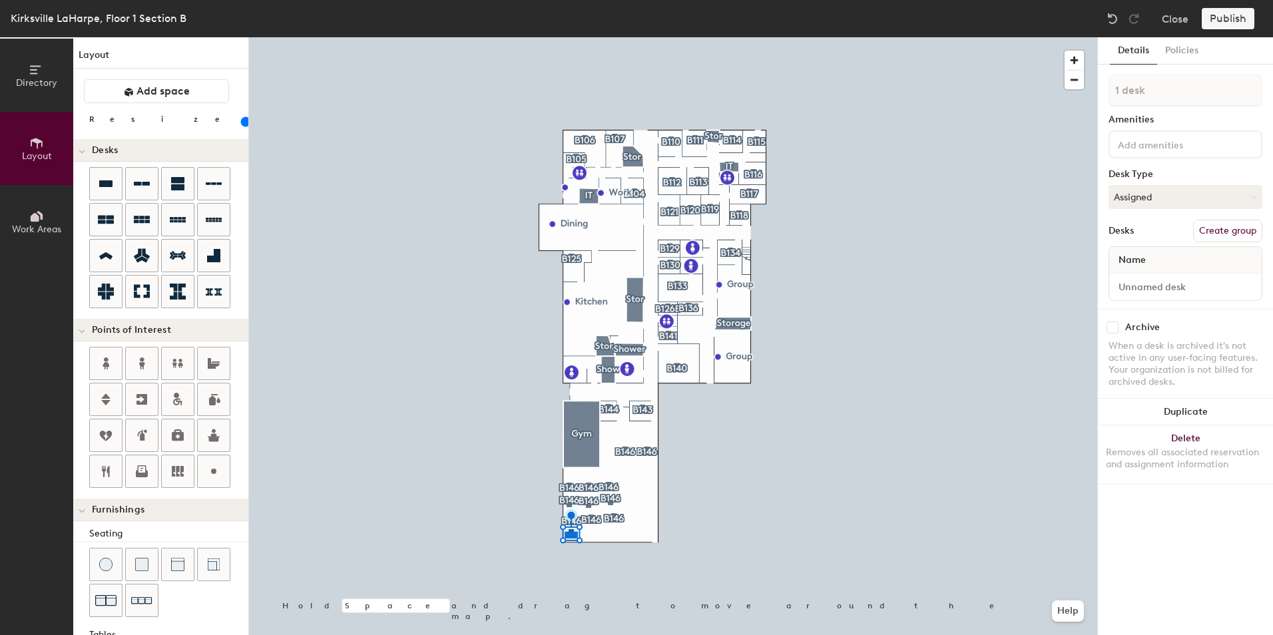
click at [1228, 236] on button "Create group" at bounding box center [1227, 231] width 69 height 23
type input "P"
type input "B"
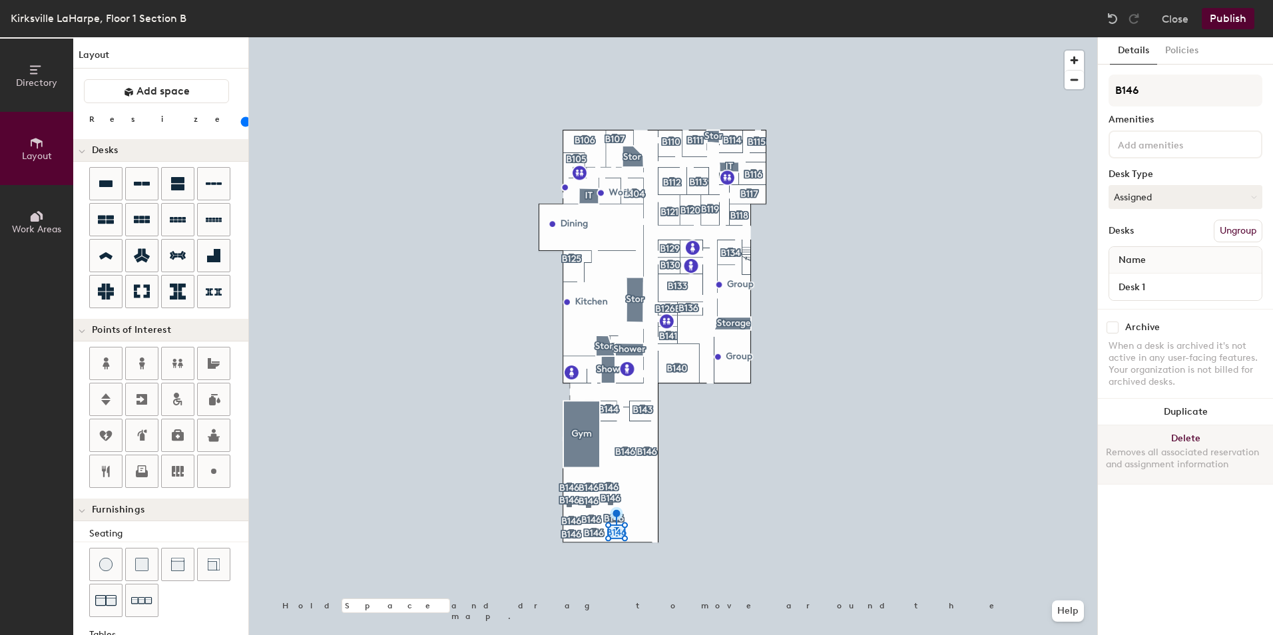
type input "B146"
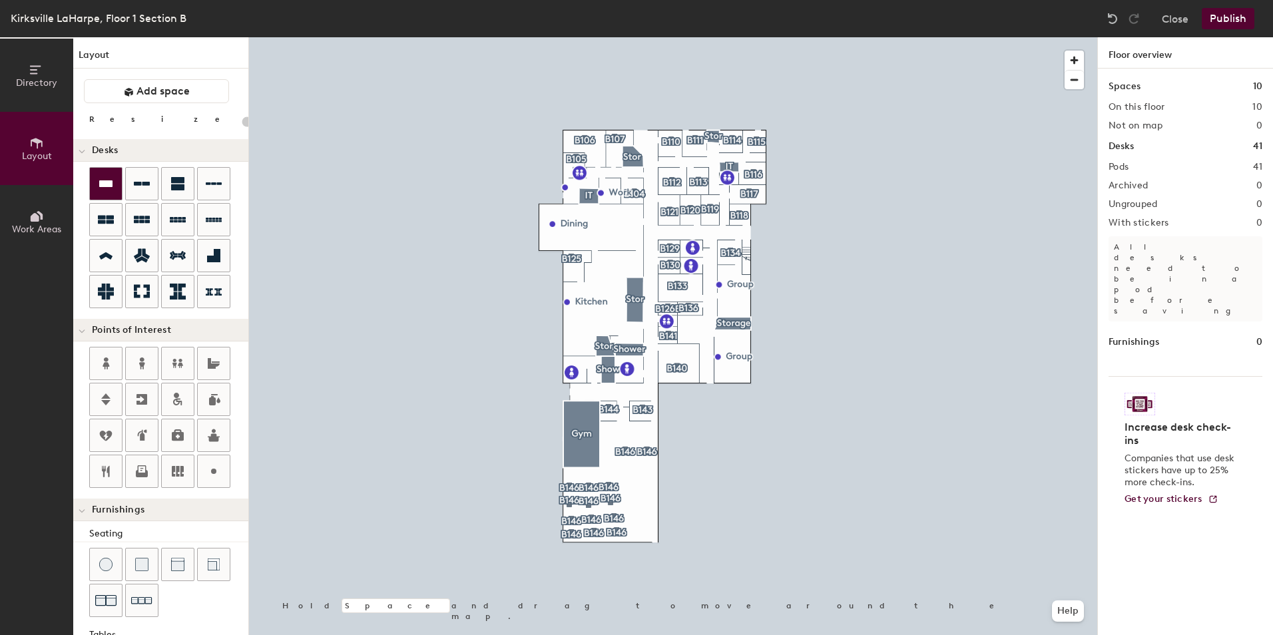
click at [111, 184] on icon at bounding box center [105, 183] width 13 height 7
type input "100"
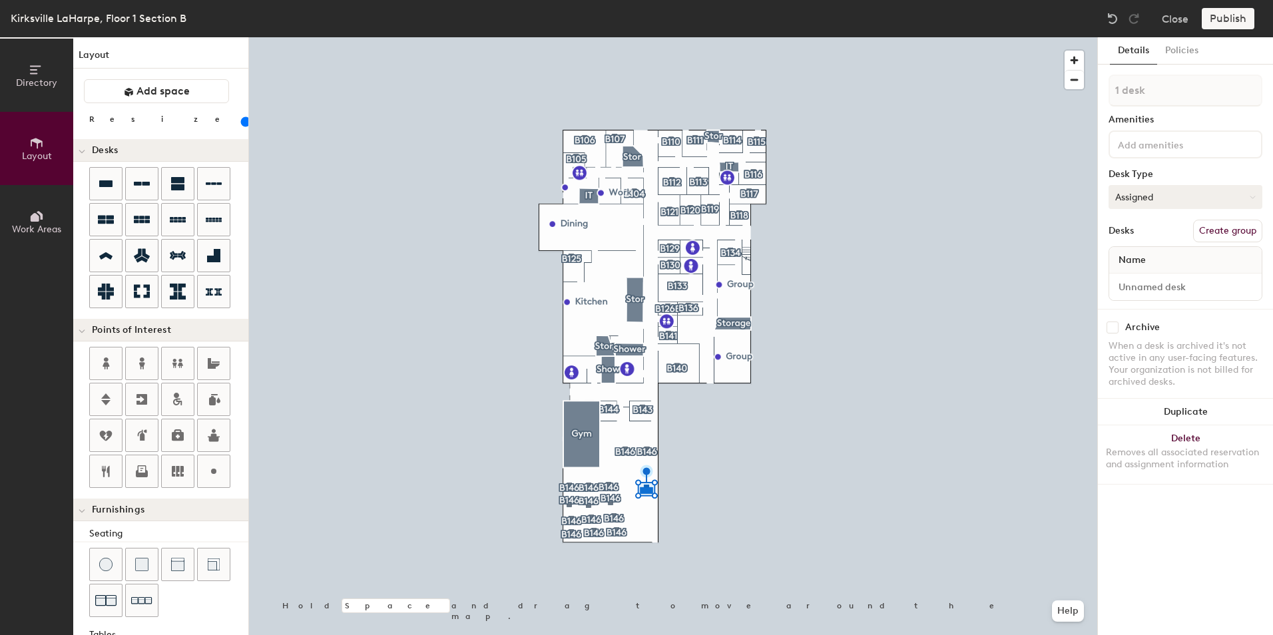
click at [1245, 227] on button "Create group" at bounding box center [1227, 231] width 69 height 23
type input "P"
type input "B146"
click at [113, 186] on icon at bounding box center [106, 184] width 16 height 16
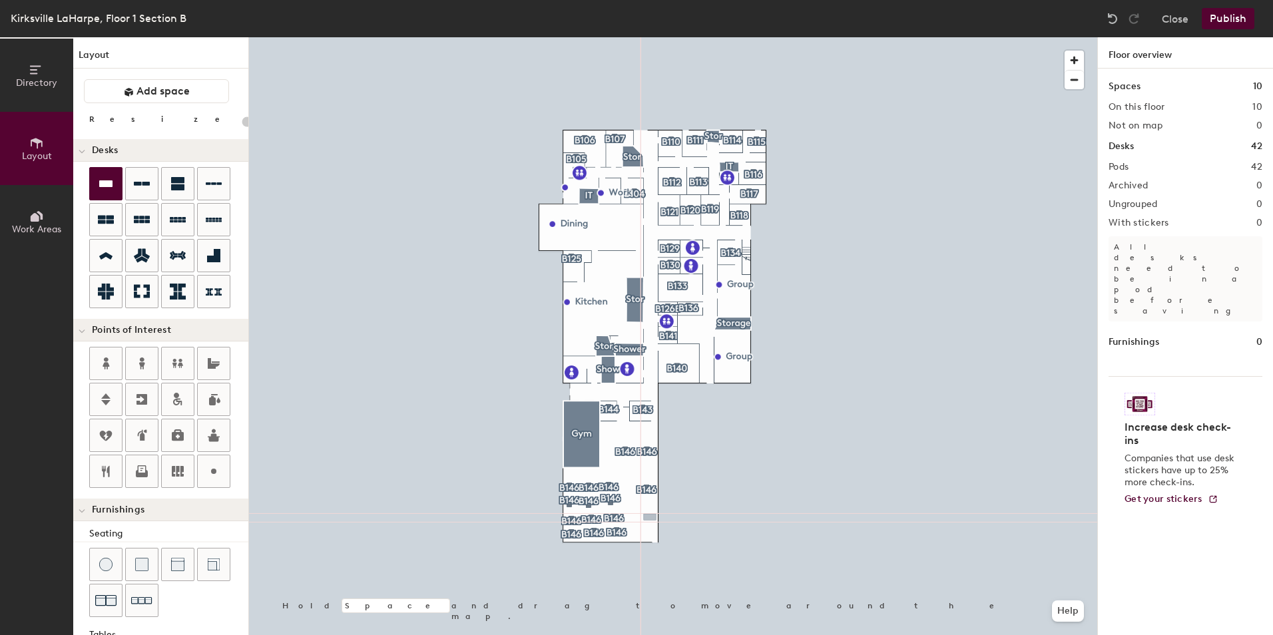
type input "100"
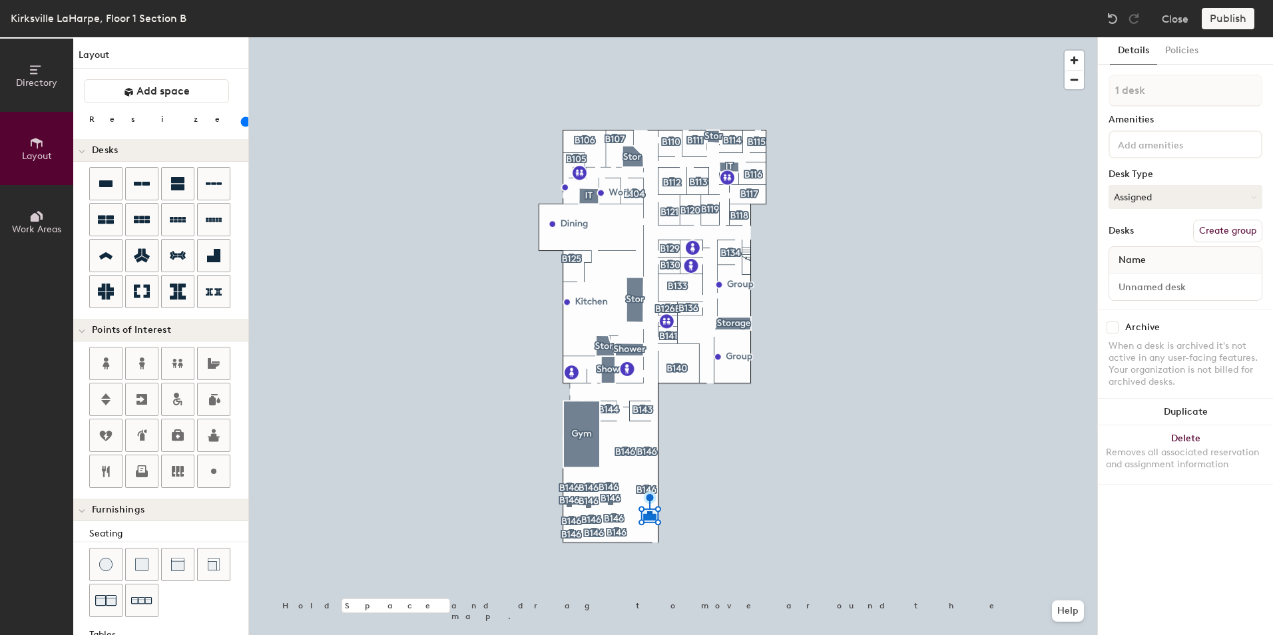
click at [1240, 233] on button "Create group" at bounding box center [1227, 231] width 69 height 23
type input "P"
type input "B146"
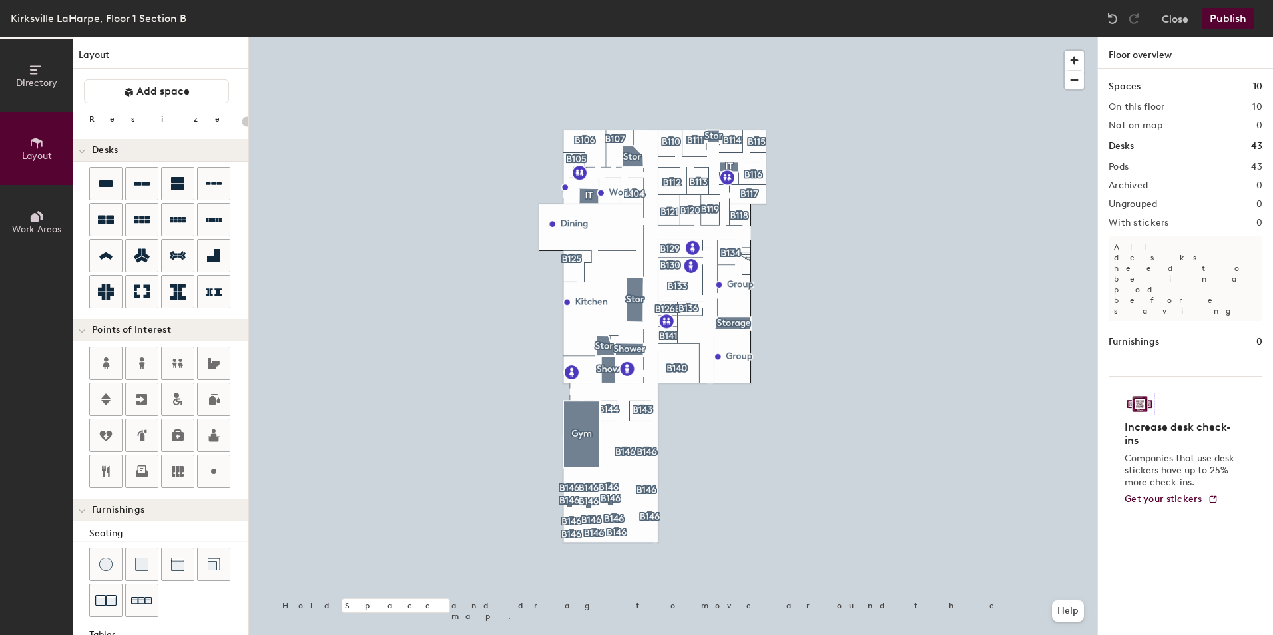
type input "100"
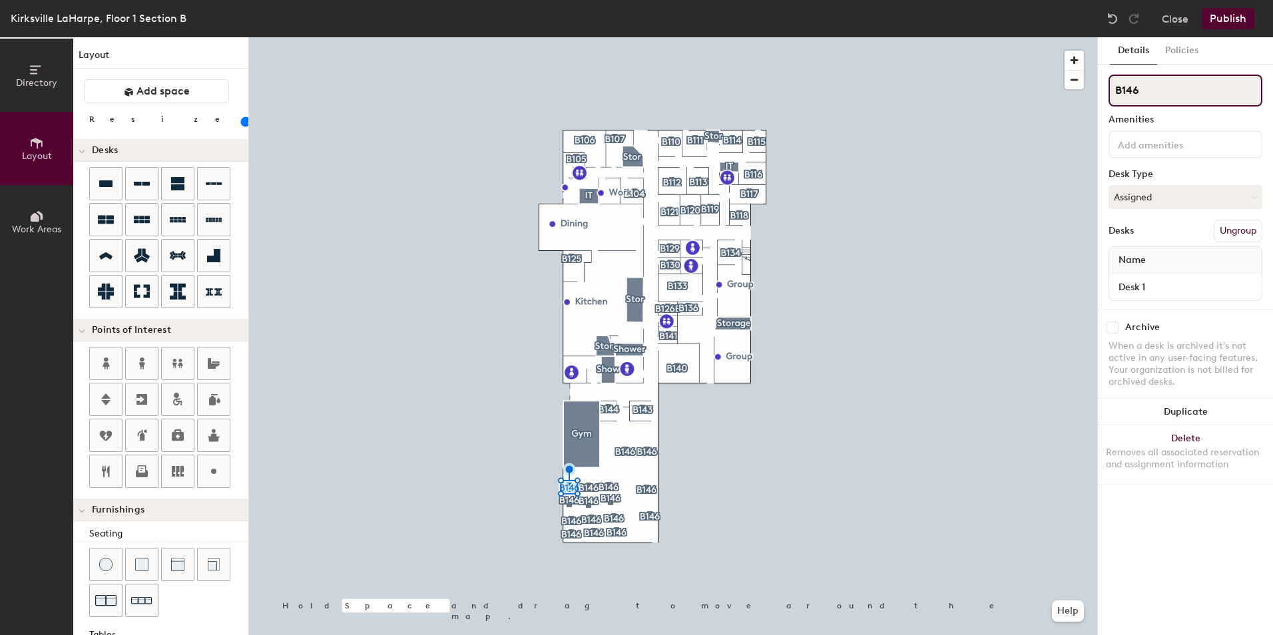
click at [1185, 103] on input "B146" at bounding box center [1185, 91] width 154 height 32
type input "B146A"
click at [1178, 84] on input "B146" at bounding box center [1185, 91] width 154 height 32
type input "B146B"
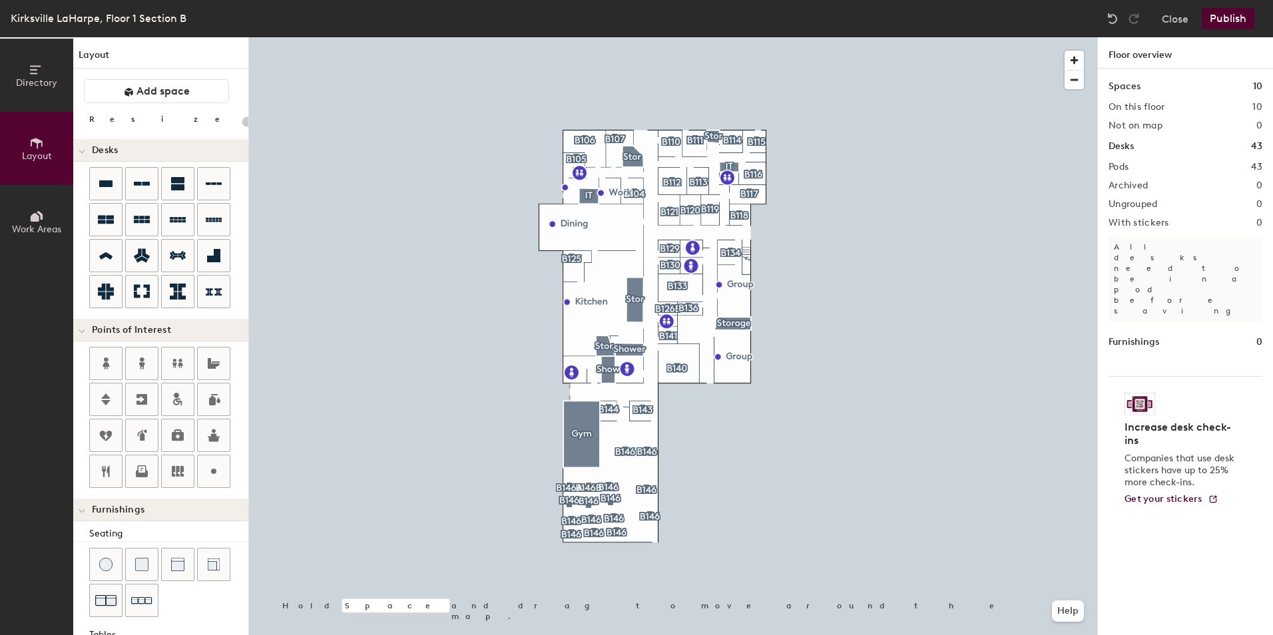
type input "100"
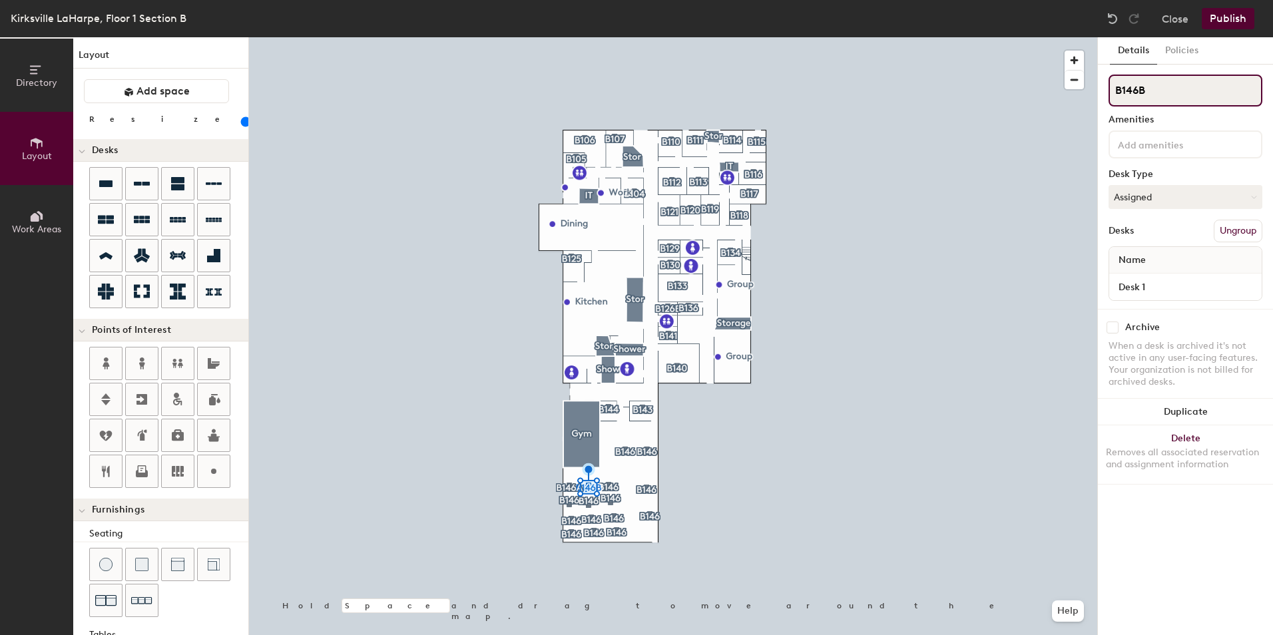
click at [1174, 81] on input "B146B" at bounding box center [1185, 91] width 154 height 32
type input "B146"
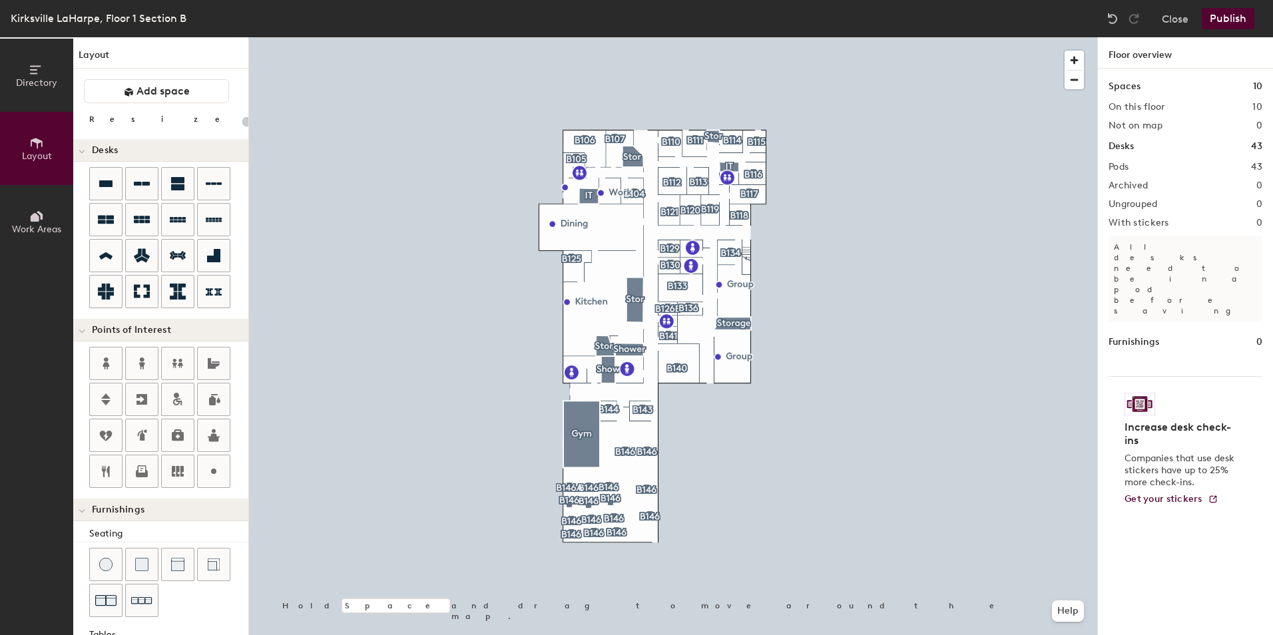
type input "100"
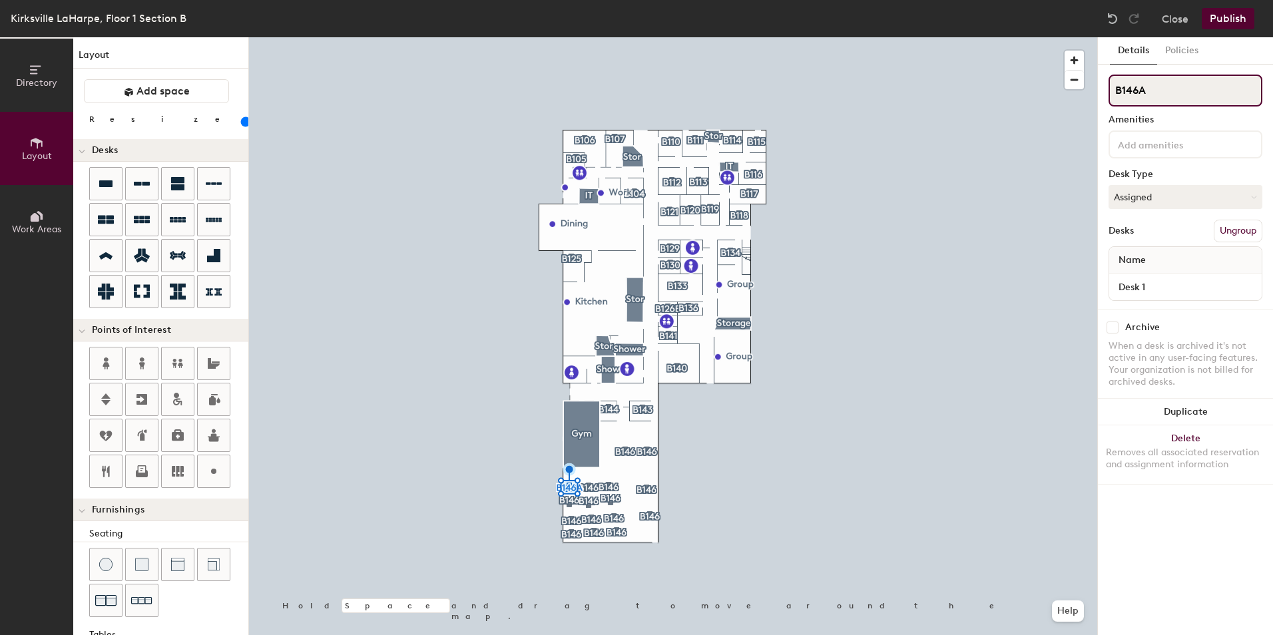
click at [1168, 94] on input "B146A" at bounding box center [1185, 91] width 154 height 32
type input "B146"
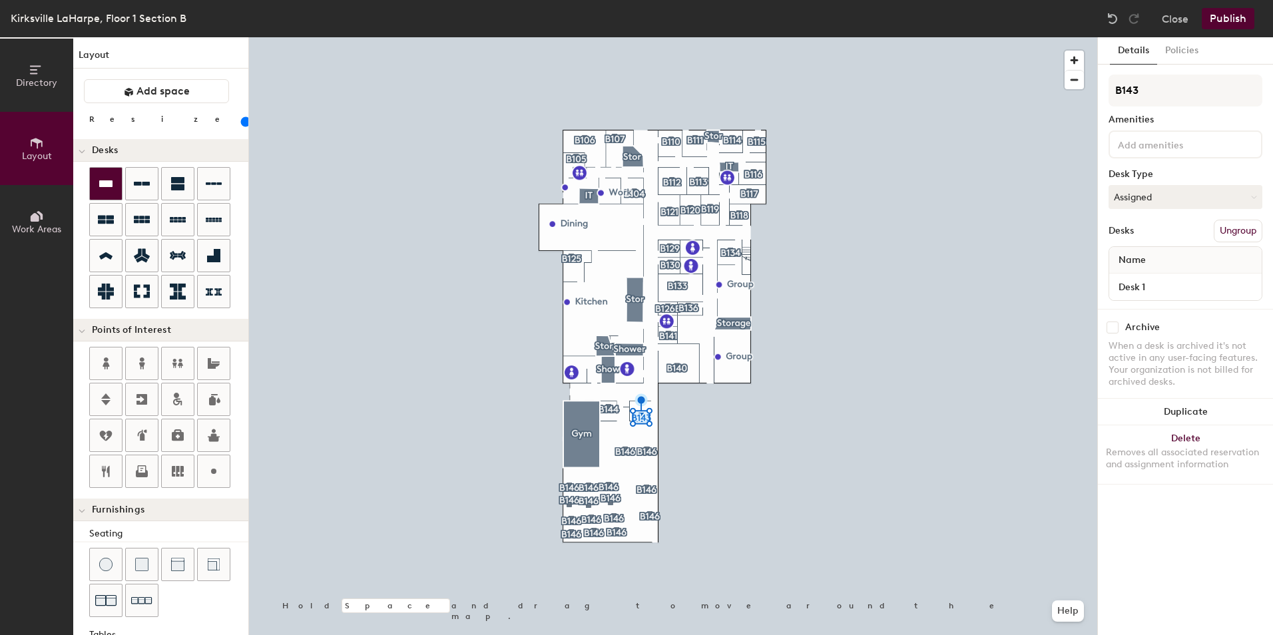
click at [111, 184] on icon at bounding box center [105, 183] width 13 height 7
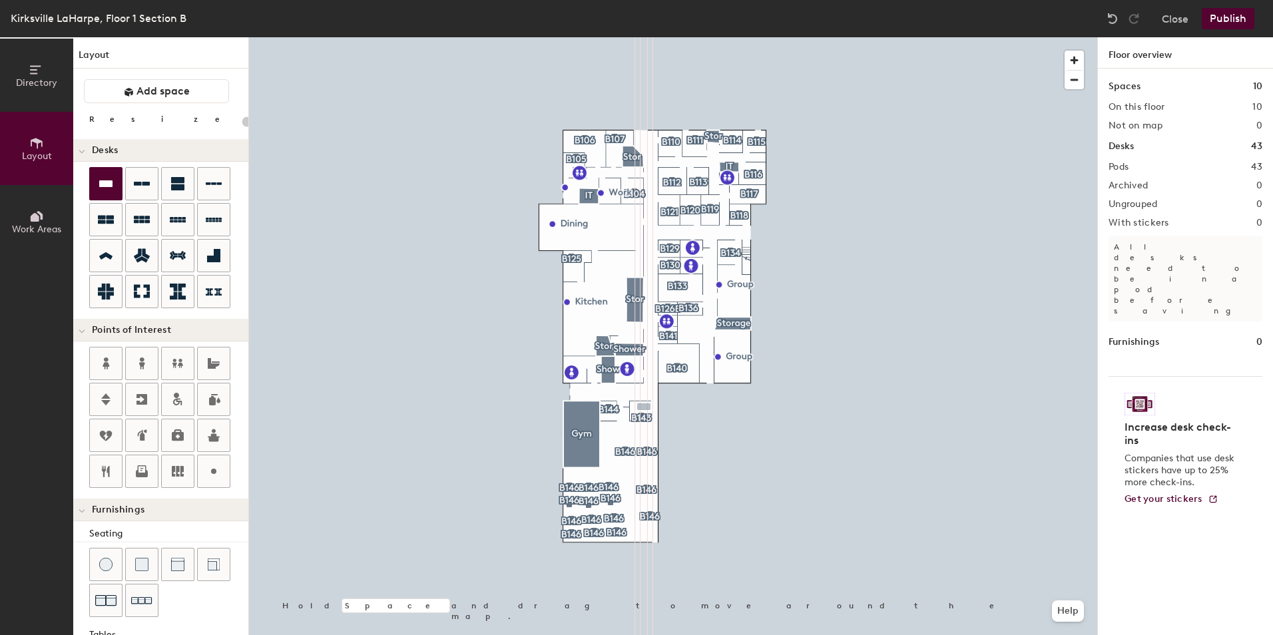
type input "100"
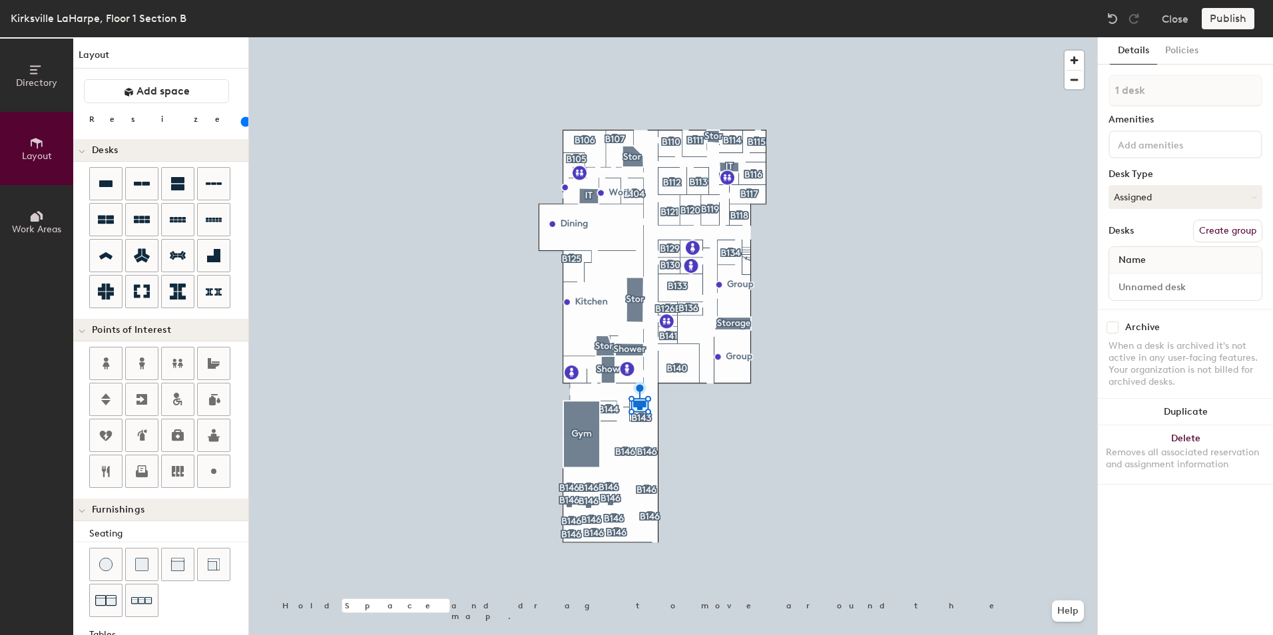
click at [1252, 226] on button "Create group" at bounding box center [1227, 231] width 69 height 23
type input "P"
type input "B143"
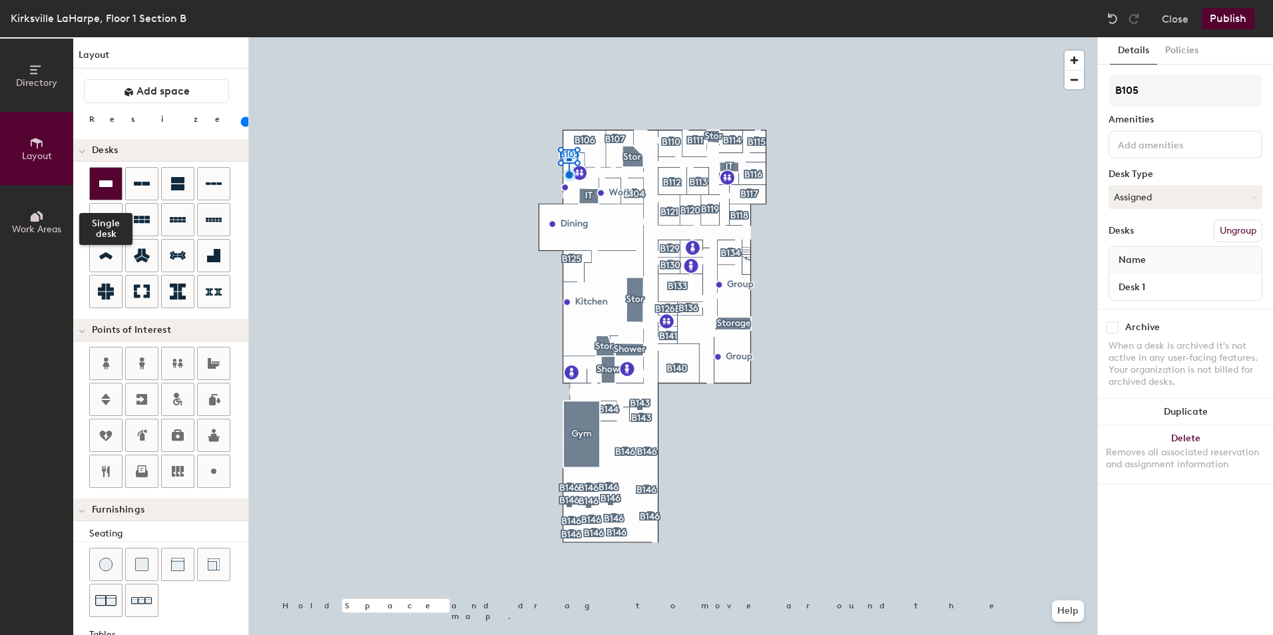
click at [119, 180] on div at bounding box center [106, 184] width 32 height 32
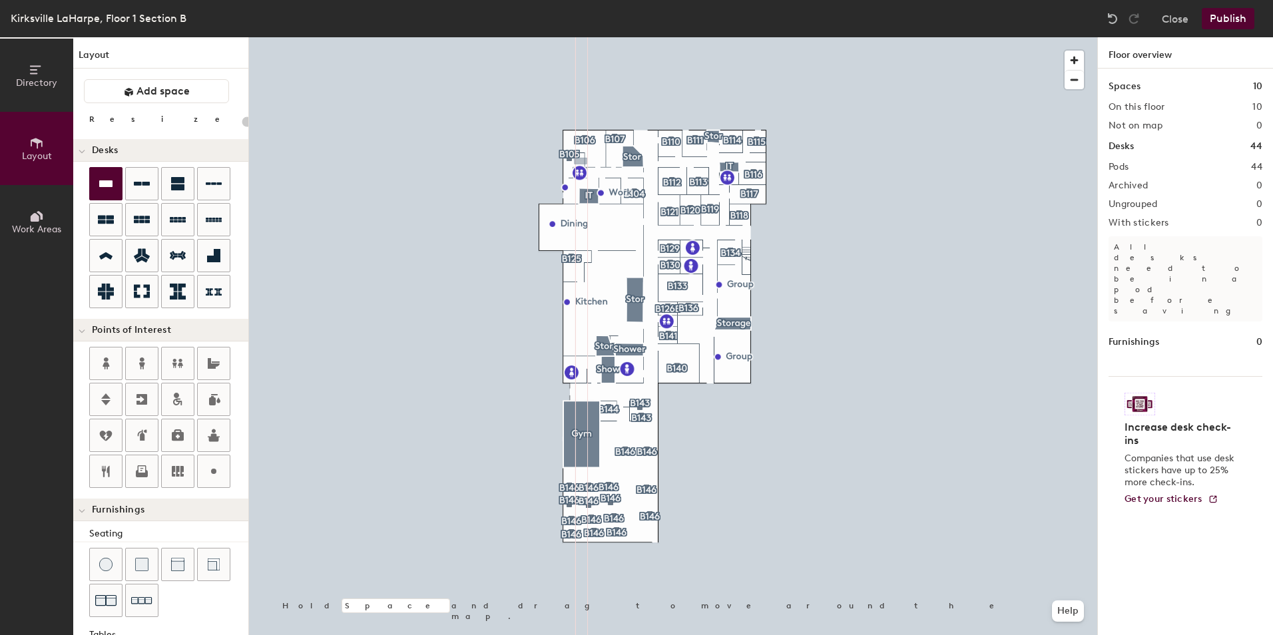
type input "100"
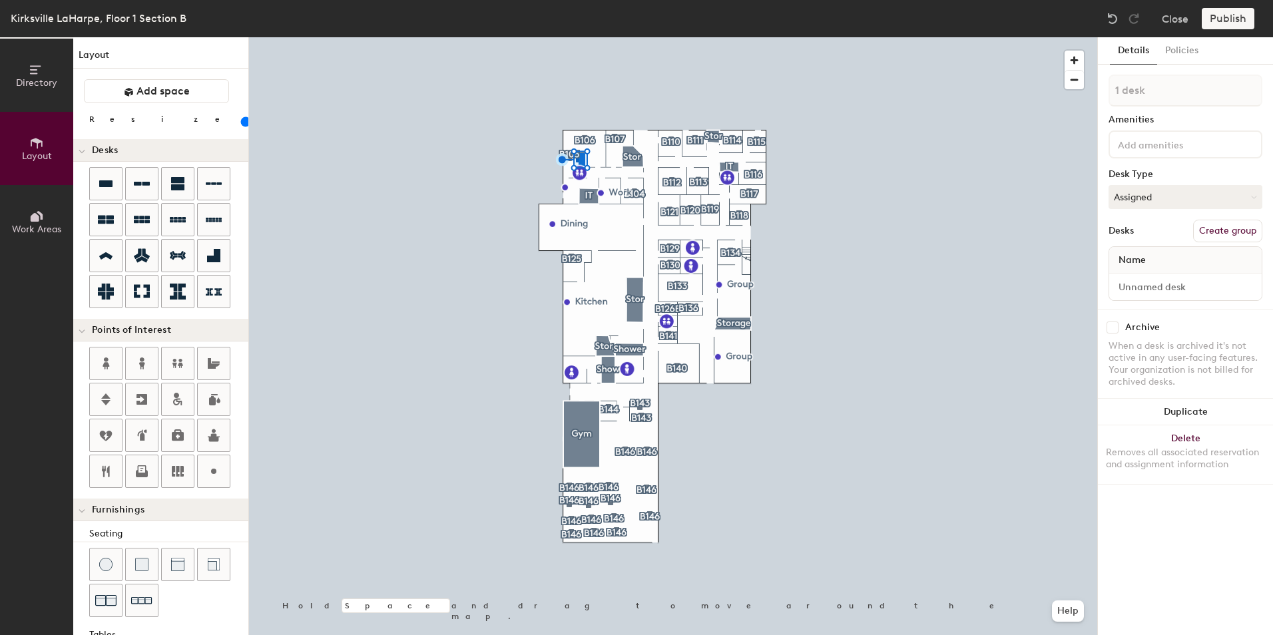
drag, startPoint x: 1224, startPoint y: 232, endPoint x: 1223, endPoint y: 217, distance: 14.7
click at [1224, 231] on button "Create group" at bounding box center [1227, 231] width 69 height 23
type input "P"
type input "B105"
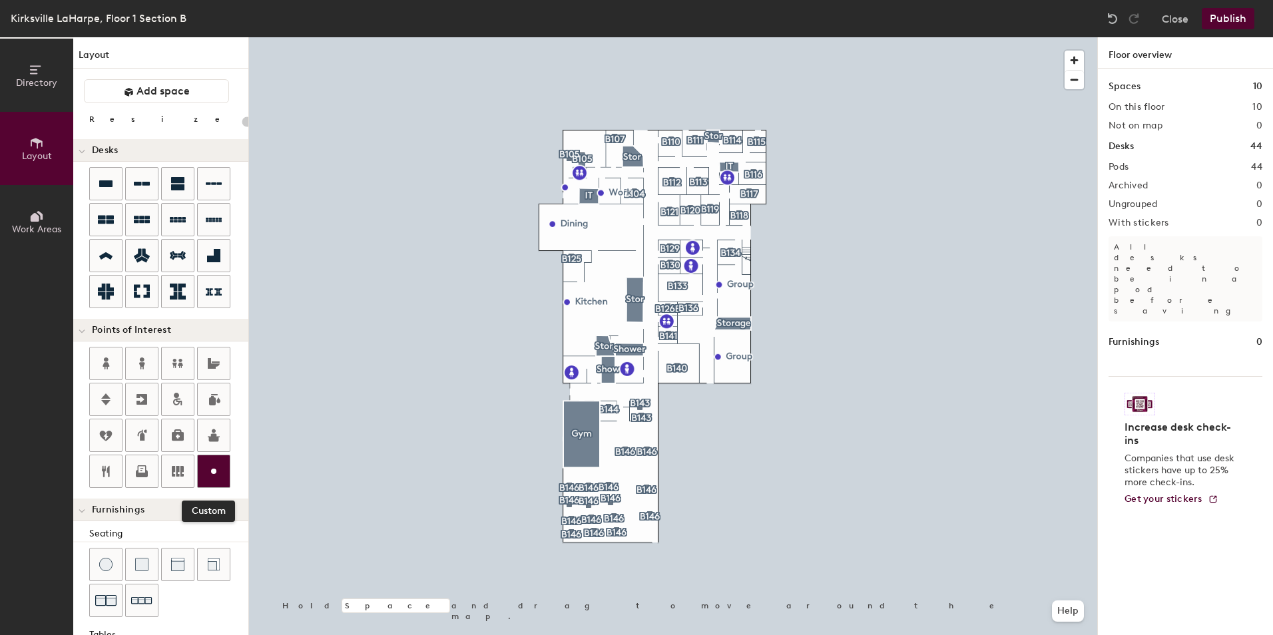
click at [221, 470] on icon at bounding box center [214, 471] width 16 height 16
type input "20"
type input "Conf Room"
click at [592, 169] on span "Done" at bounding box center [594, 167] width 39 height 23
click at [583, 37] on div at bounding box center [673, 37] width 848 height 0
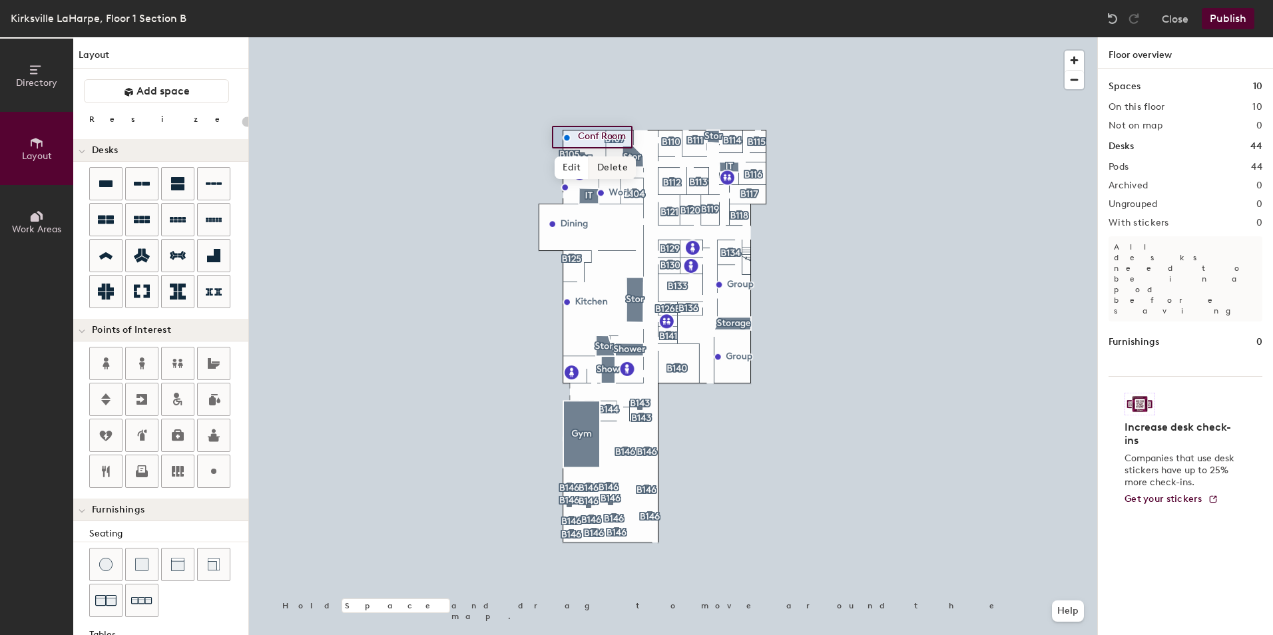
type input "20"
click at [573, 165] on span "Edit" at bounding box center [572, 167] width 35 height 23
type input "Conf"
click at [1236, 21] on button "Publish" at bounding box center [1228, 18] width 53 height 21
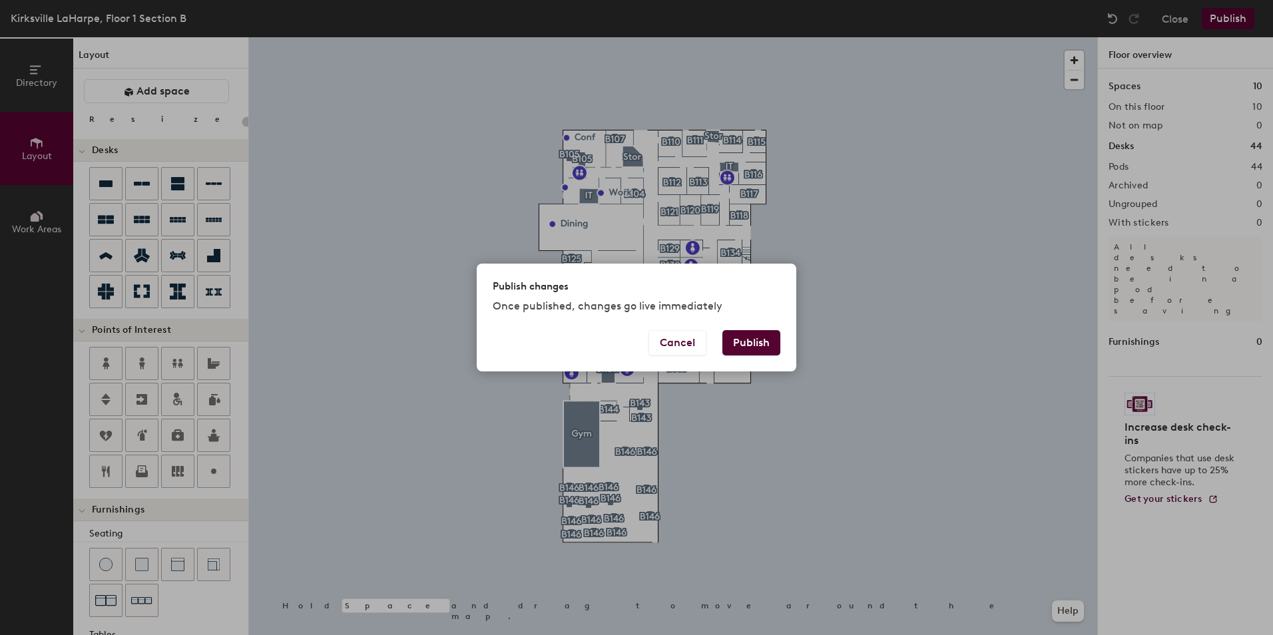
click at [754, 337] on button "Publish" at bounding box center [751, 342] width 58 height 25
type input "20"
